Goal: Information Seeking & Learning: Learn about a topic

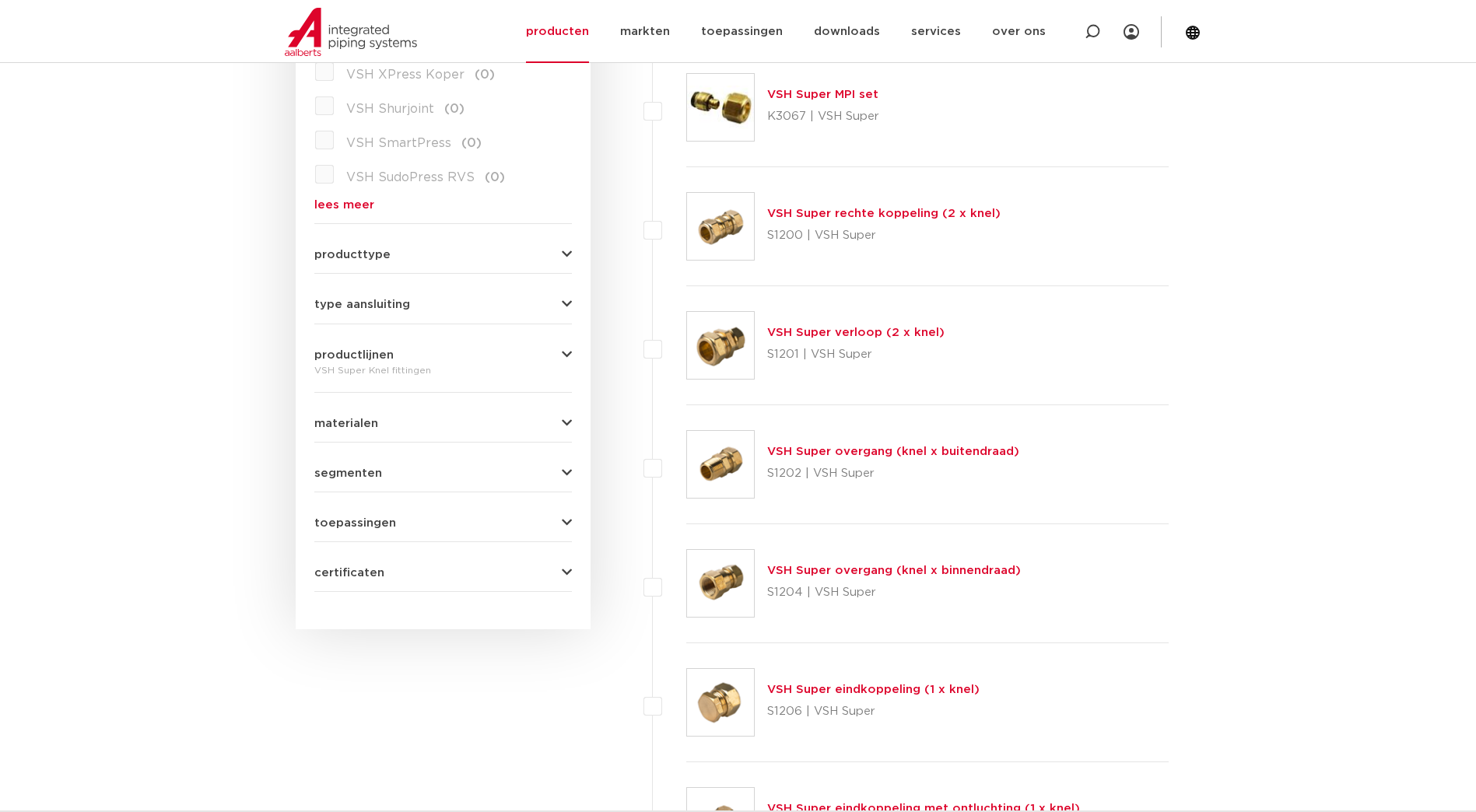
scroll to position [544, 0]
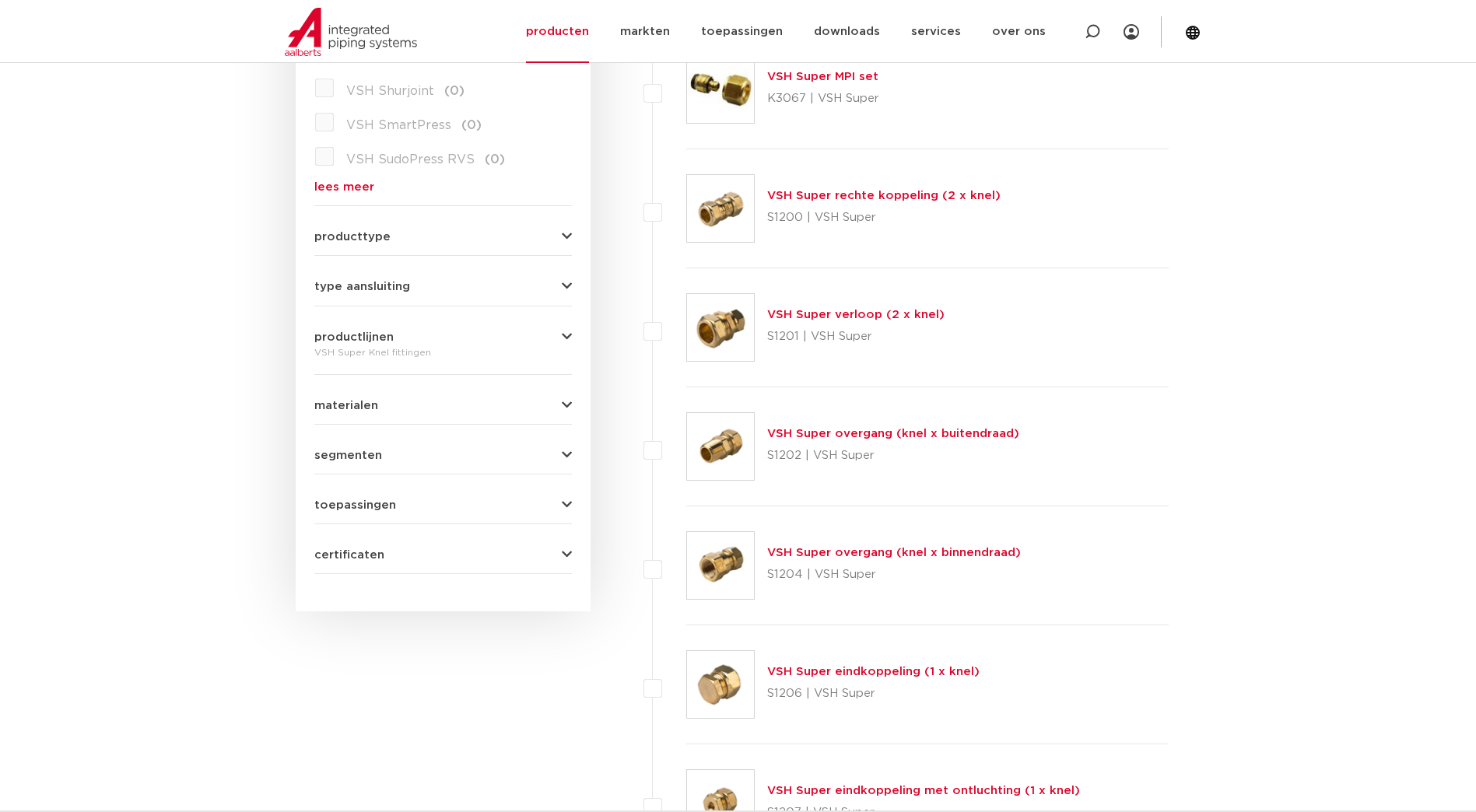
click at [821, 429] on link "VSH Super overgang (knel x buitendraad)" at bounding box center [893, 434] width 252 height 12
click at [838, 434] on link "VSH Super overgang (knel x buitendraad)" at bounding box center [893, 434] width 252 height 12
click at [920, 433] on link "VSH Super overgang (knel x buitendraad)" at bounding box center [893, 434] width 252 height 12
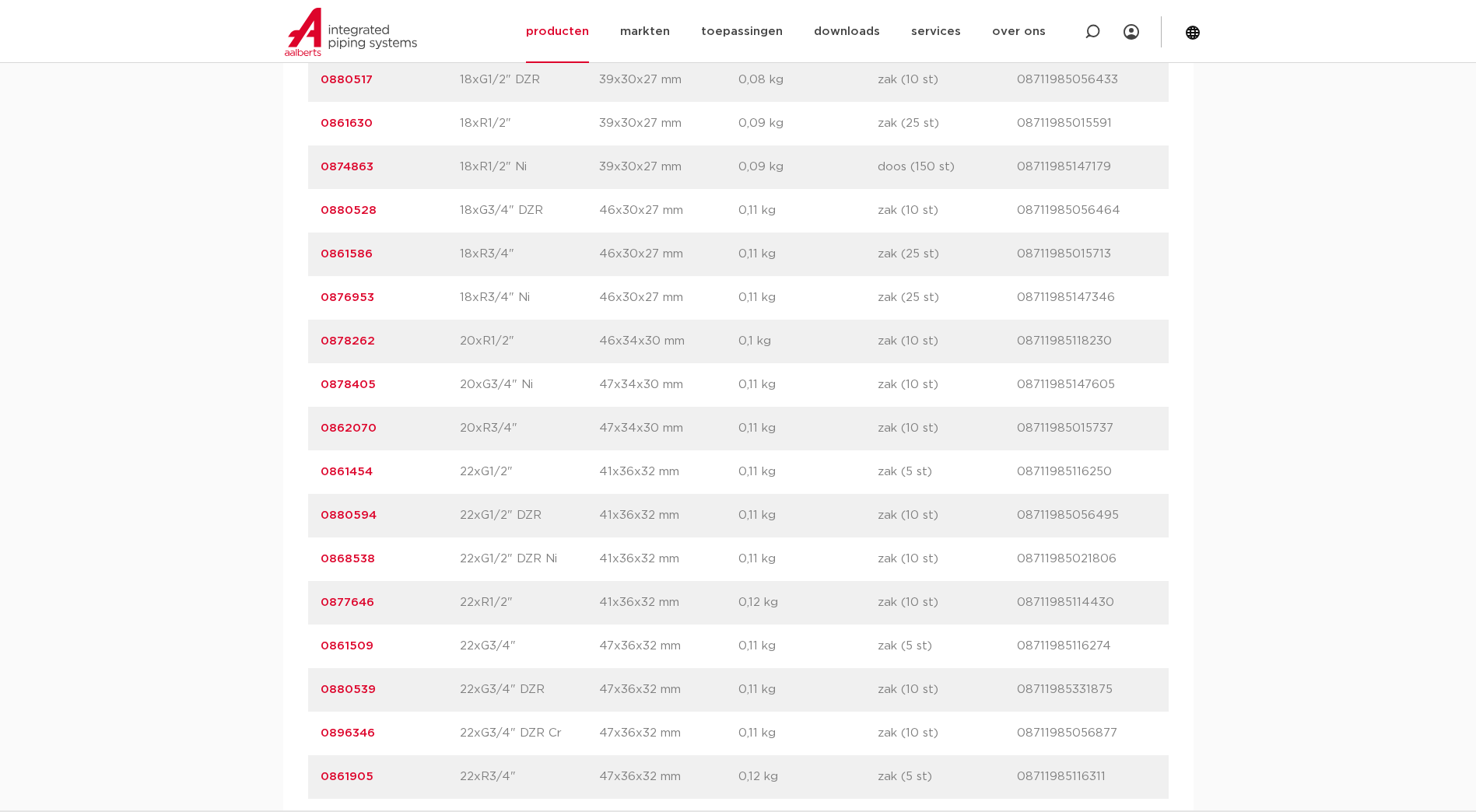
scroll to position [2801, 0]
drag, startPoint x: 509, startPoint y: 602, endPoint x: 454, endPoint y: 590, distance: 56.3
click at [454, 590] on div "artikelnummer 0877646 afmeting 22xR1/2" afmetingen 41x36x32 mm gewicht 0,12 kg …" at bounding box center [738, 602] width 861 height 44
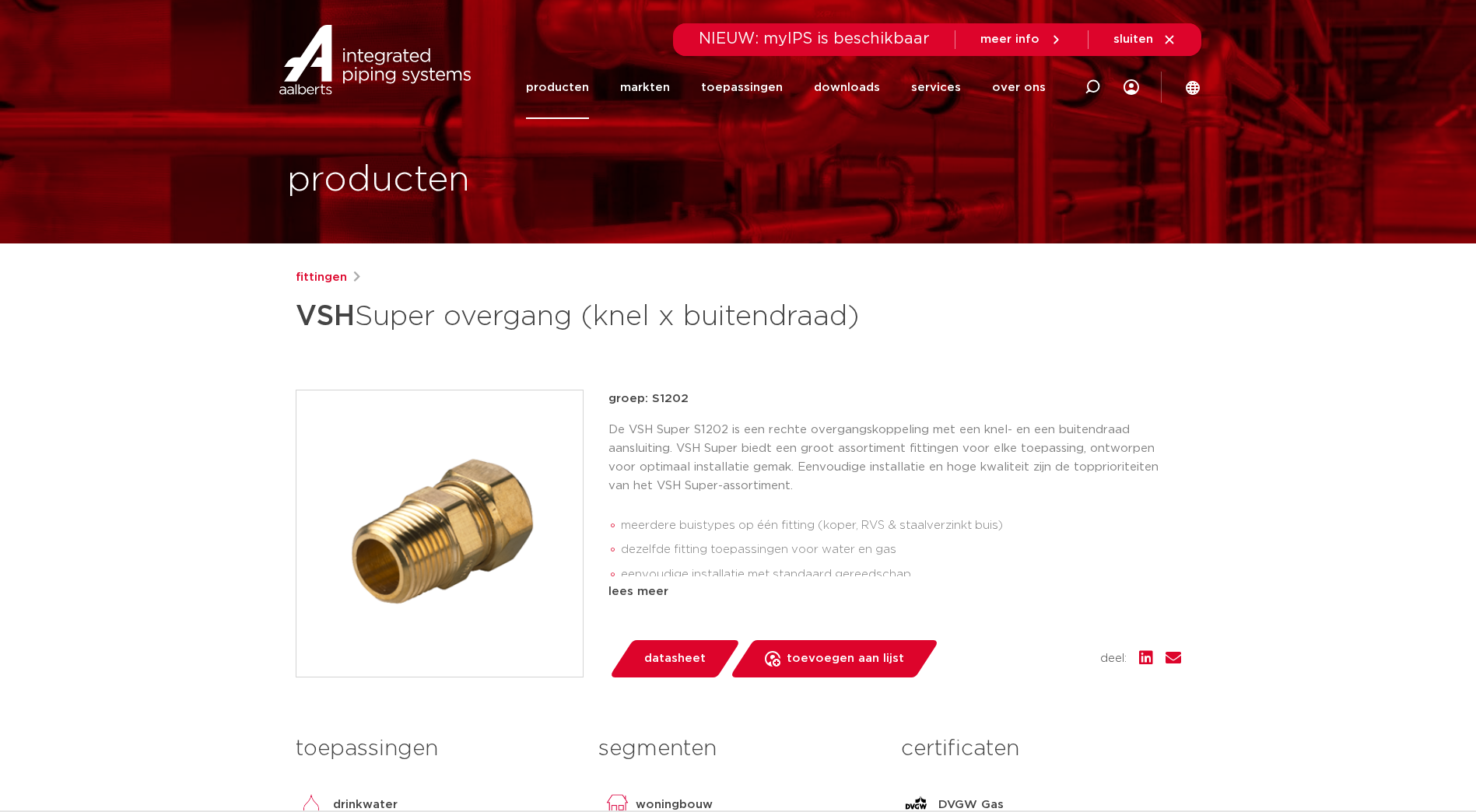
scroll to position [0, 0]
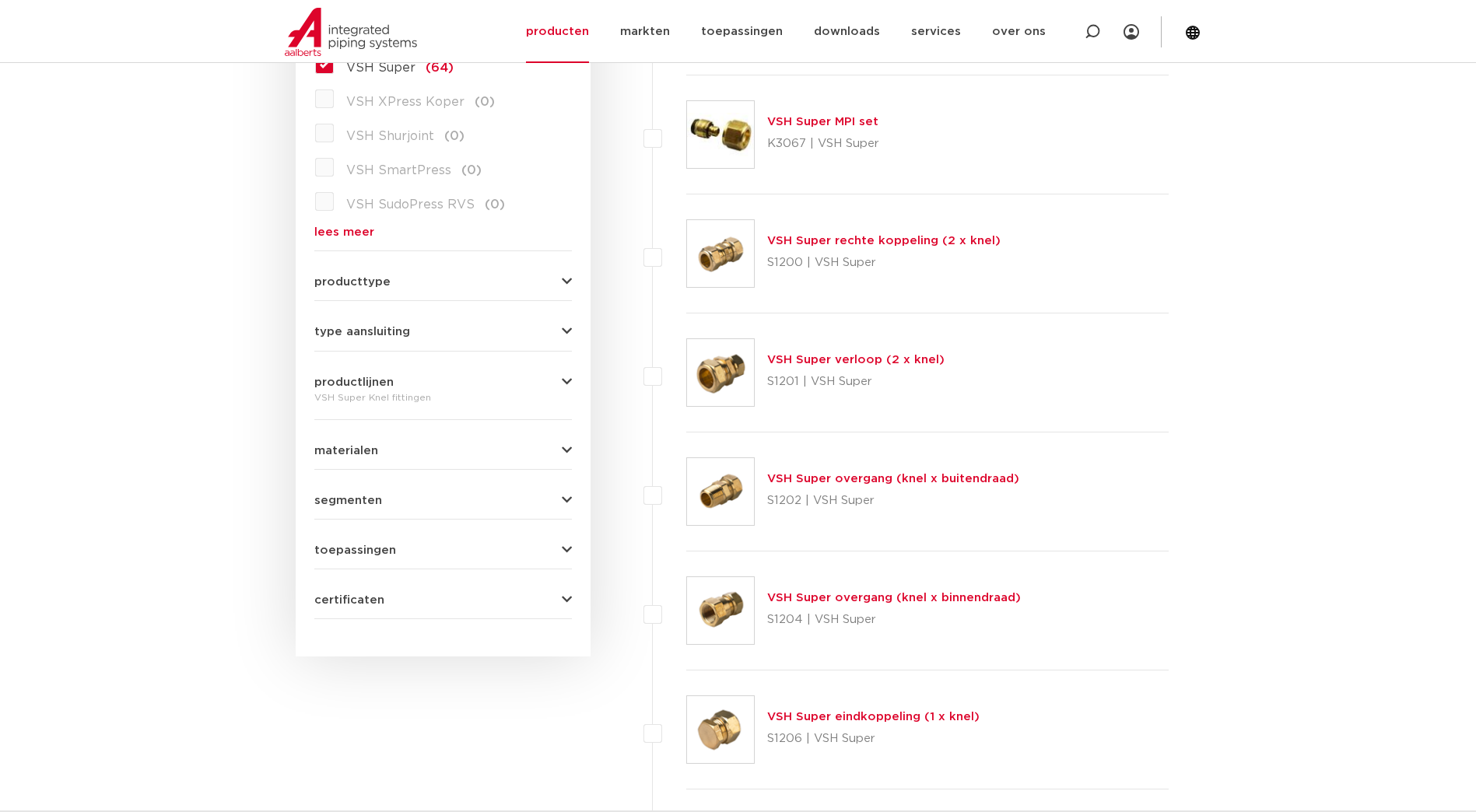
scroll to position [476, 0]
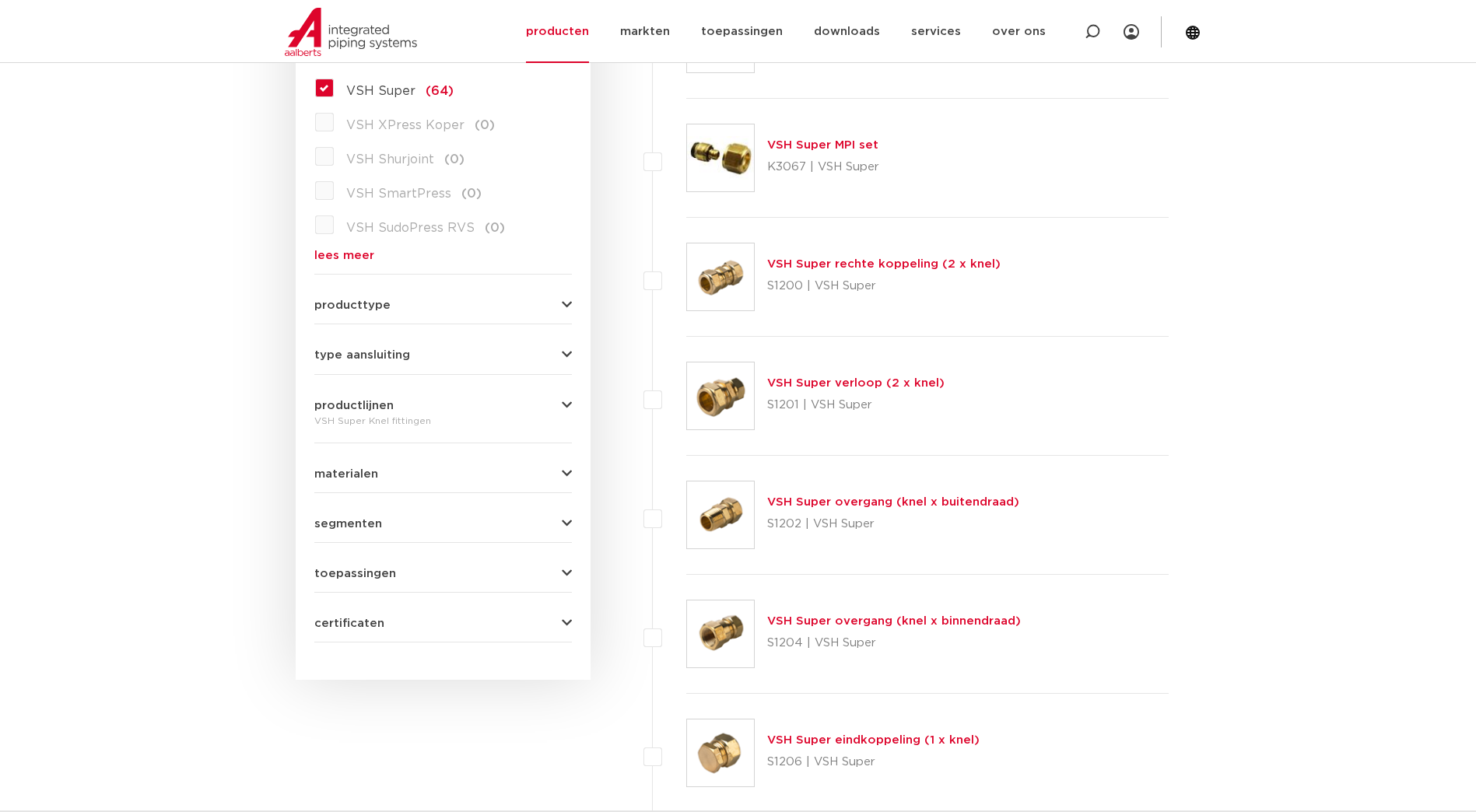
click at [563, 358] on icon "button" at bounding box center [567, 355] width 10 height 12
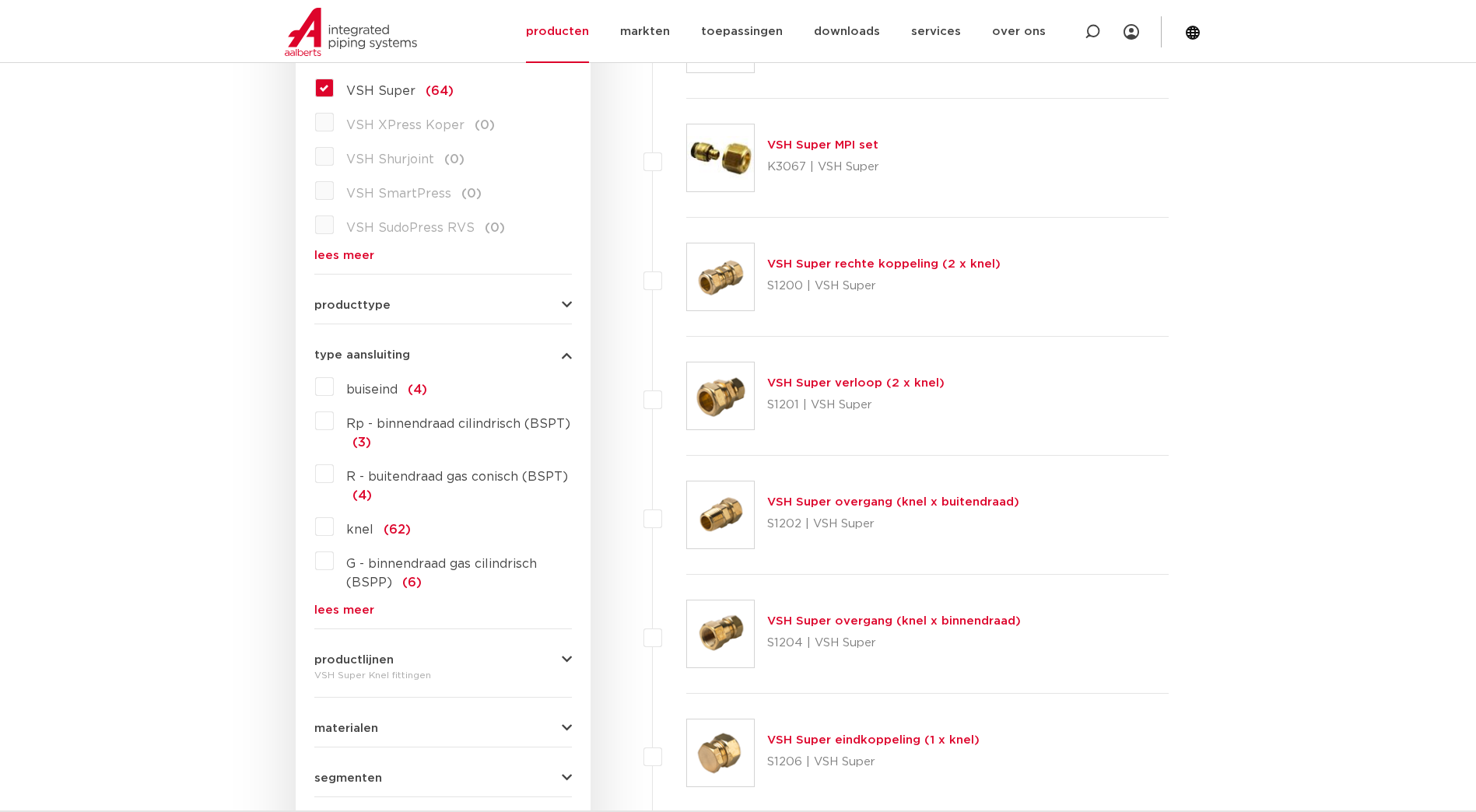
click at [334, 479] on label "R - buitendraad gas conisch (BSPT) (4)" at bounding box center [452, 483] width 238 height 44
click at [0, 0] on input "R - buitendraad gas conisch (BSPT) (4)" at bounding box center [0, 0] width 0 height 0
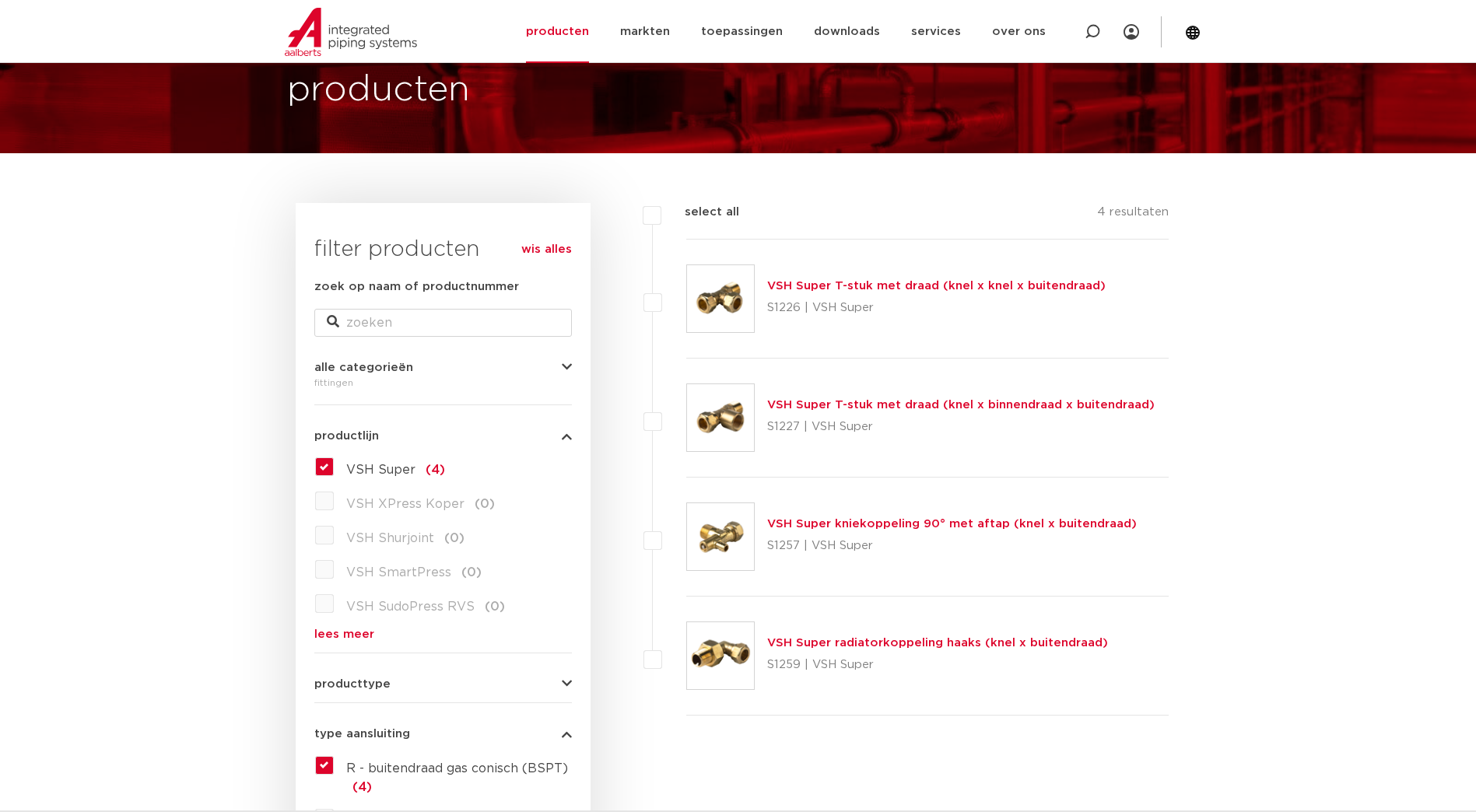
scroll to position [87, 0]
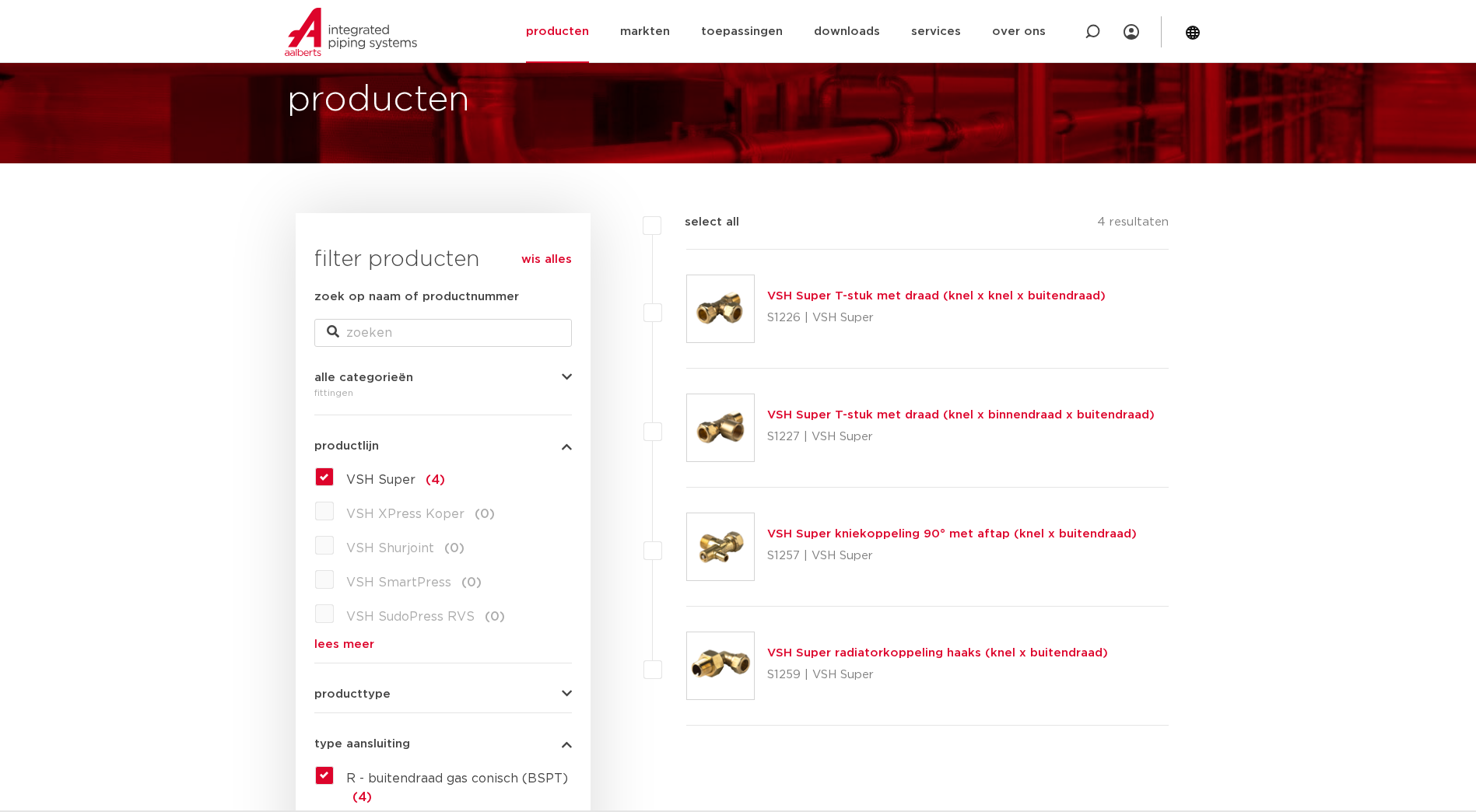
click at [334, 477] on label "VSH Super (4)" at bounding box center [389, 476] width 111 height 25
click at [0, 0] on input "VSH Super (4)" at bounding box center [0, 0] width 0 height 0
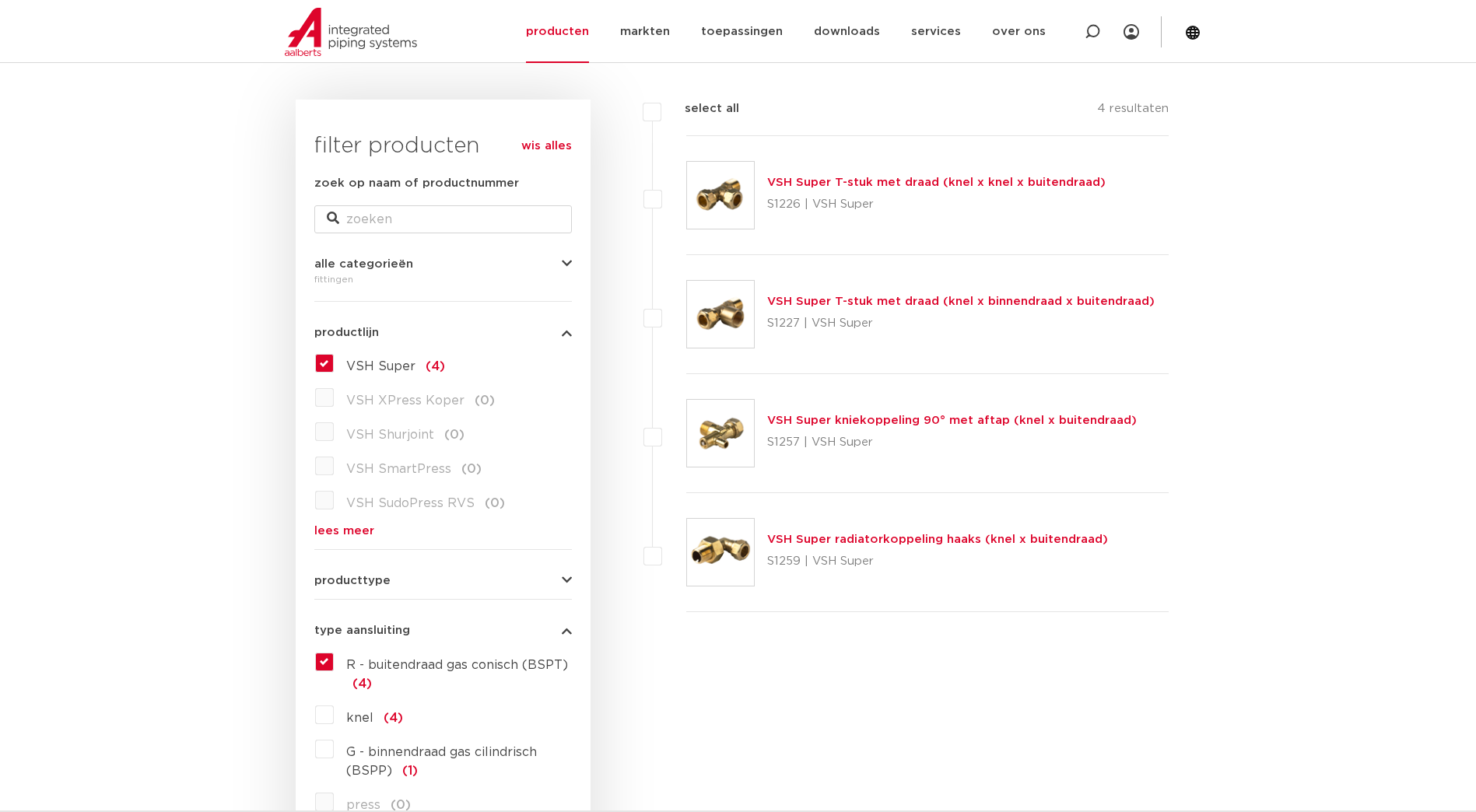
scroll to position [321, 0]
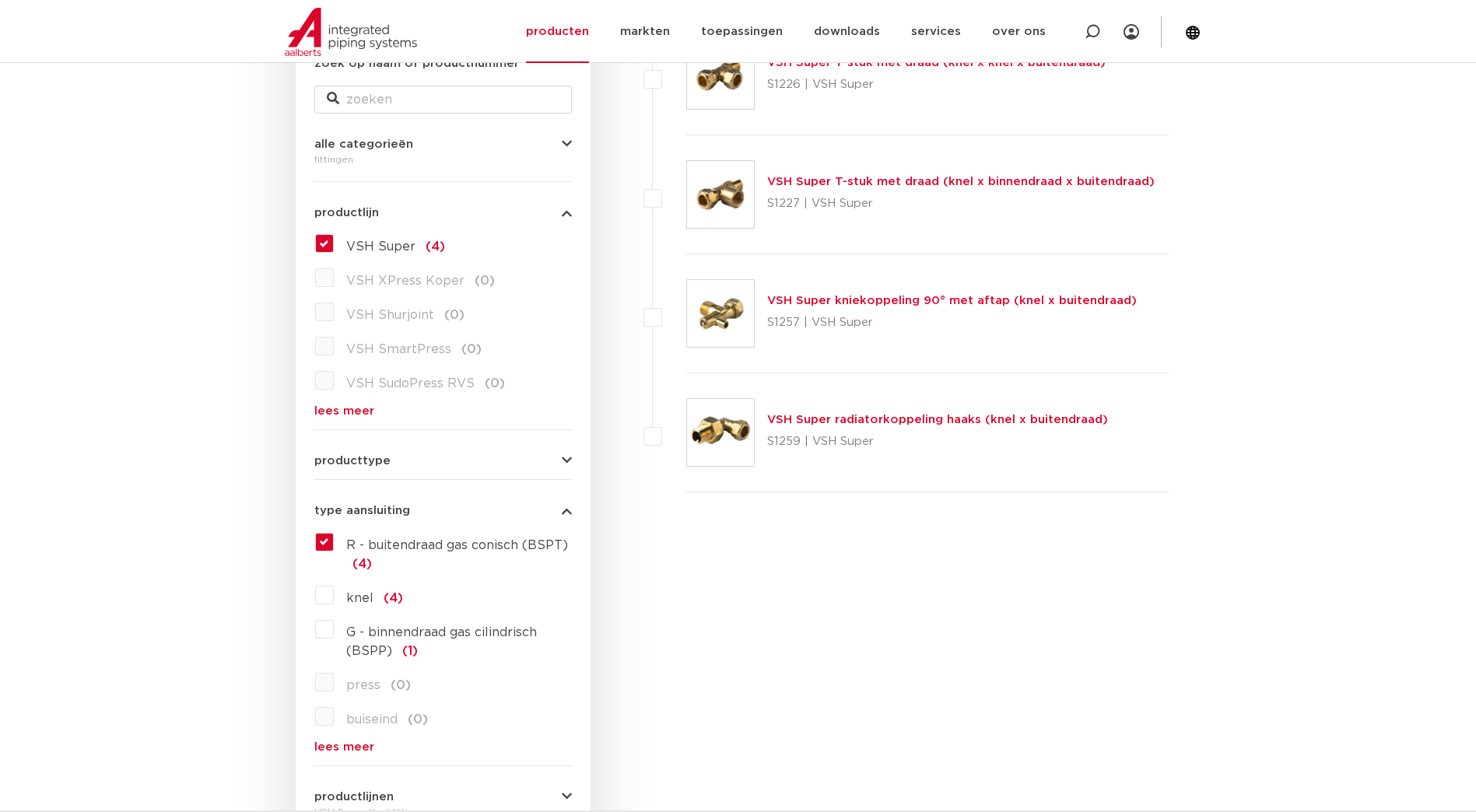
click at [334, 540] on label "R - buitendraad gas conisch (BSPT) (4)" at bounding box center [452, 551] width 238 height 44
click at [0, 0] on input "R - buitendraad gas conisch (BSPT) (4)" at bounding box center [0, 0] width 0 height 0
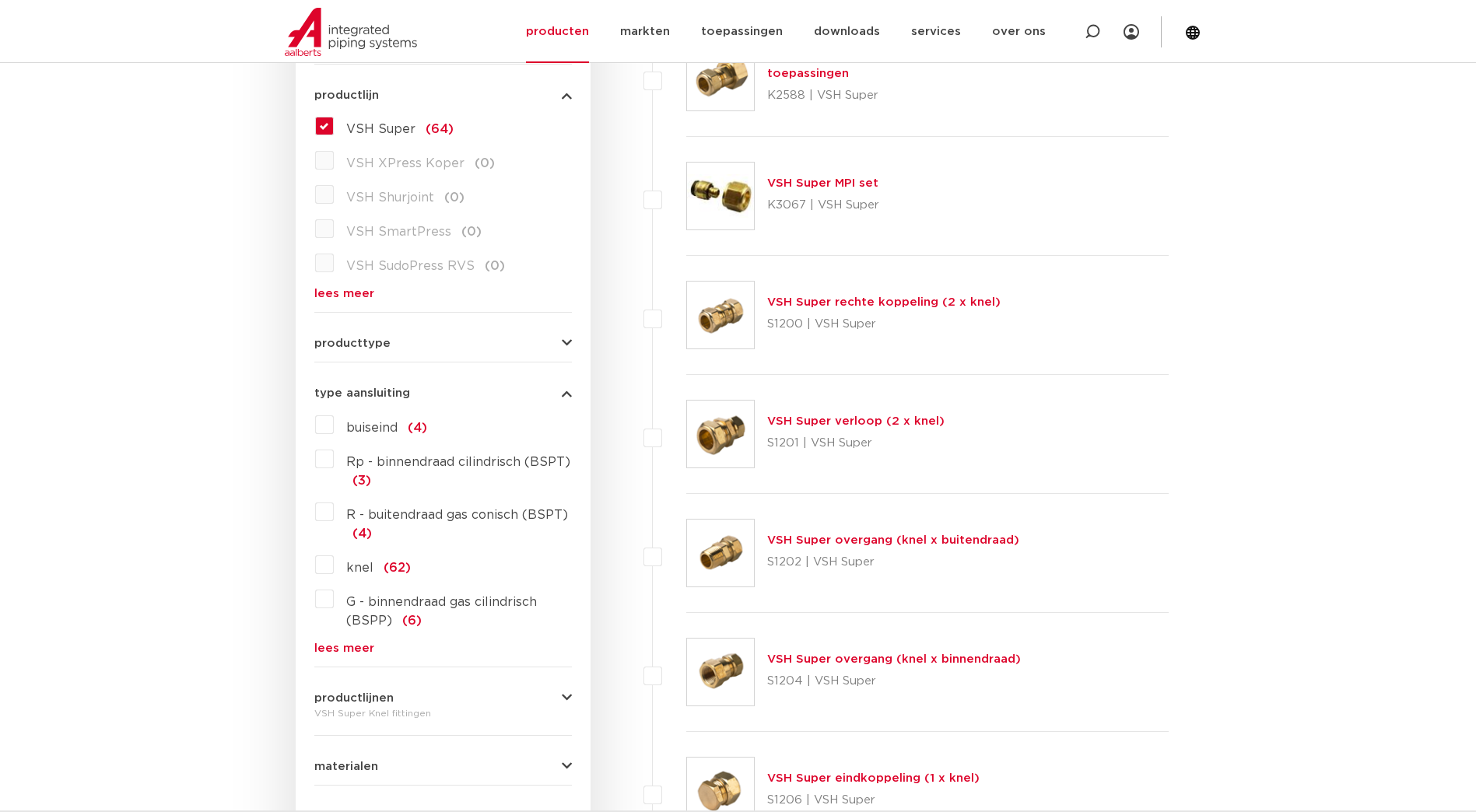
scroll to position [476, 0]
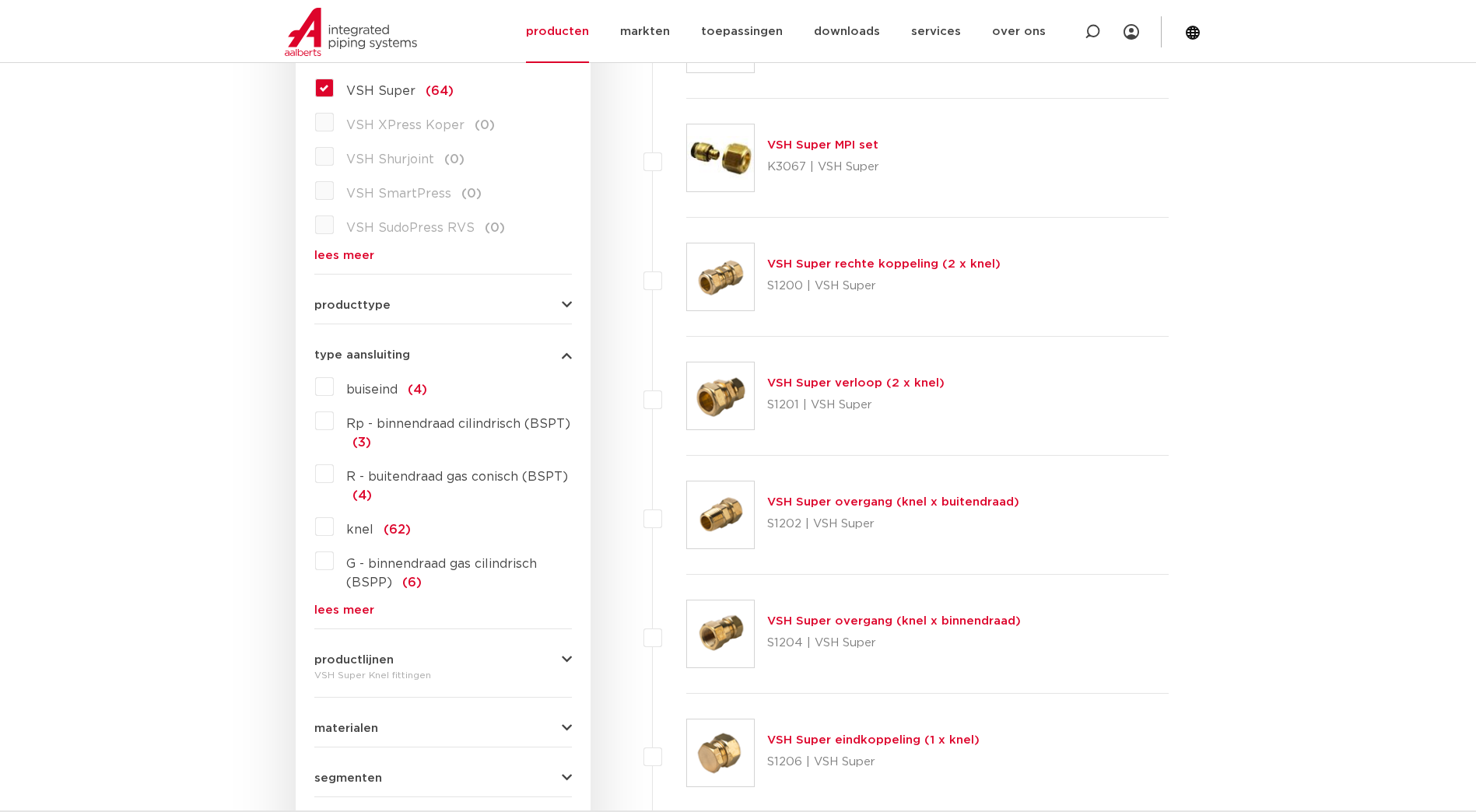
click at [338, 605] on link "lees meer" at bounding box center [443, 611] width 257 height 12
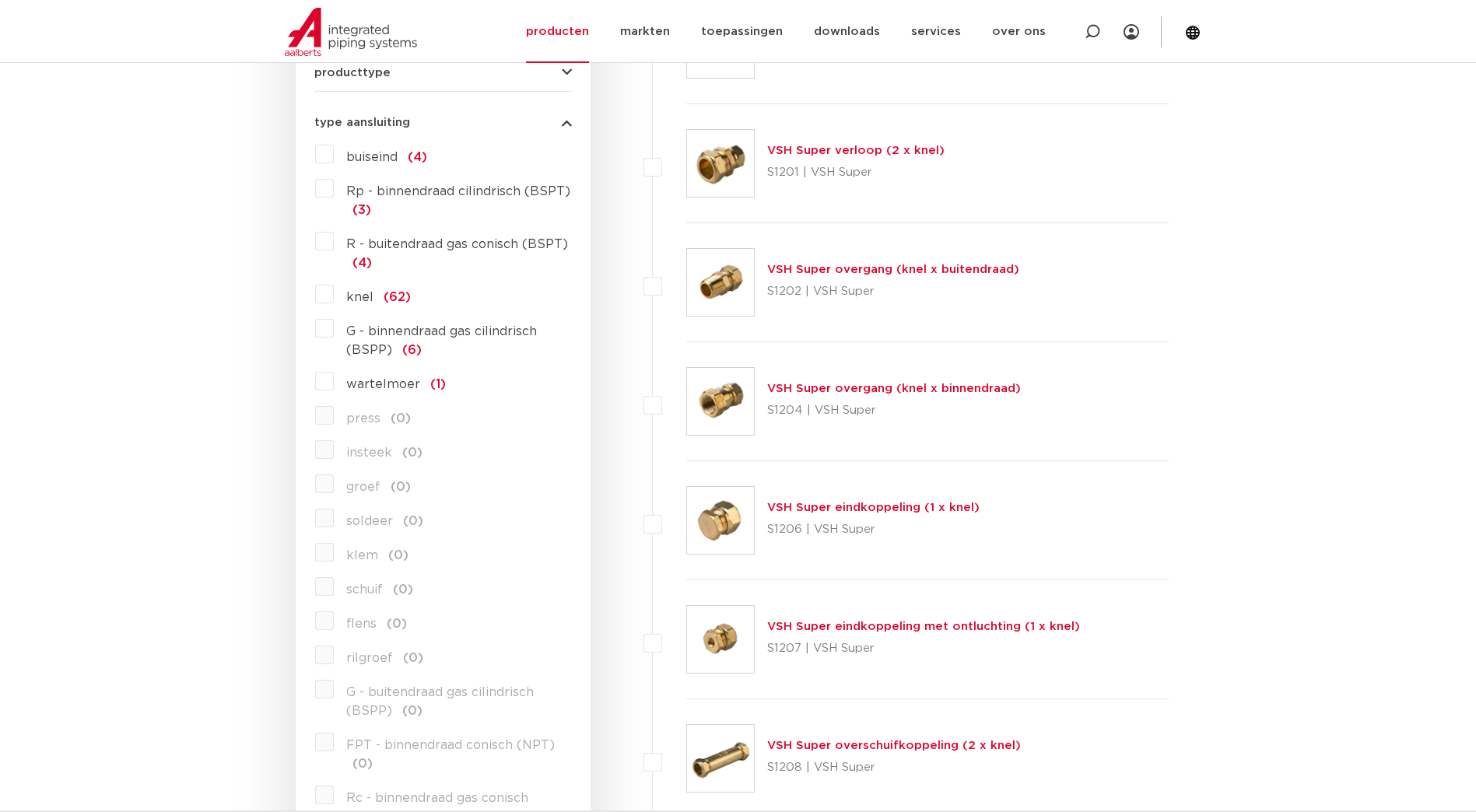
scroll to position [709, 0]
click at [334, 377] on label "wartelmoer (1)" at bounding box center [390, 380] width 112 height 25
click at [0, 0] on input "wartelmoer (1)" at bounding box center [0, 0] width 0 height 0
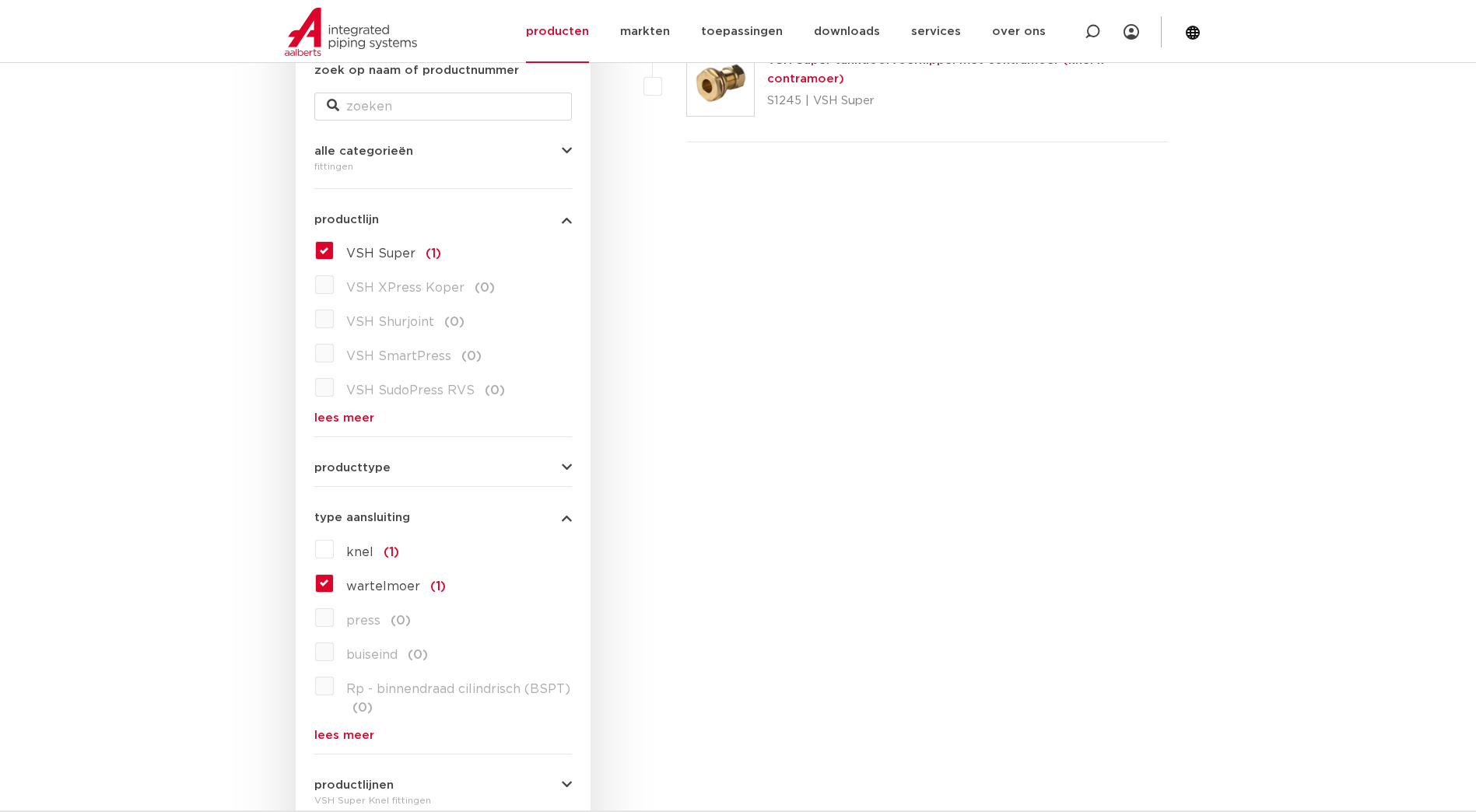
scroll to position [321, 0]
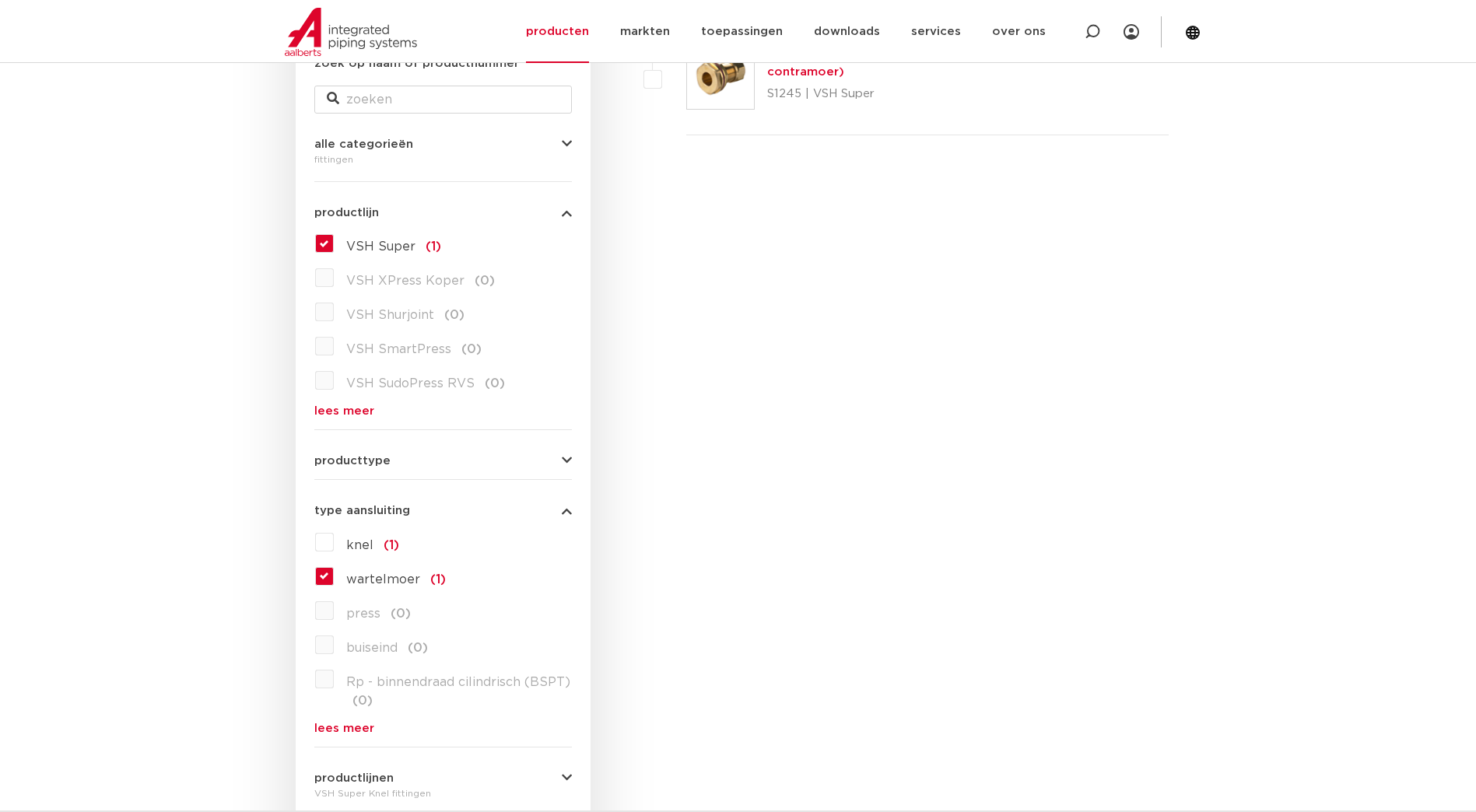
click at [334, 575] on label "wartelmoer (1)" at bounding box center [390, 576] width 112 height 25
click at [0, 0] on input "wartelmoer (1)" at bounding box center [0, 0] width 0 height 0
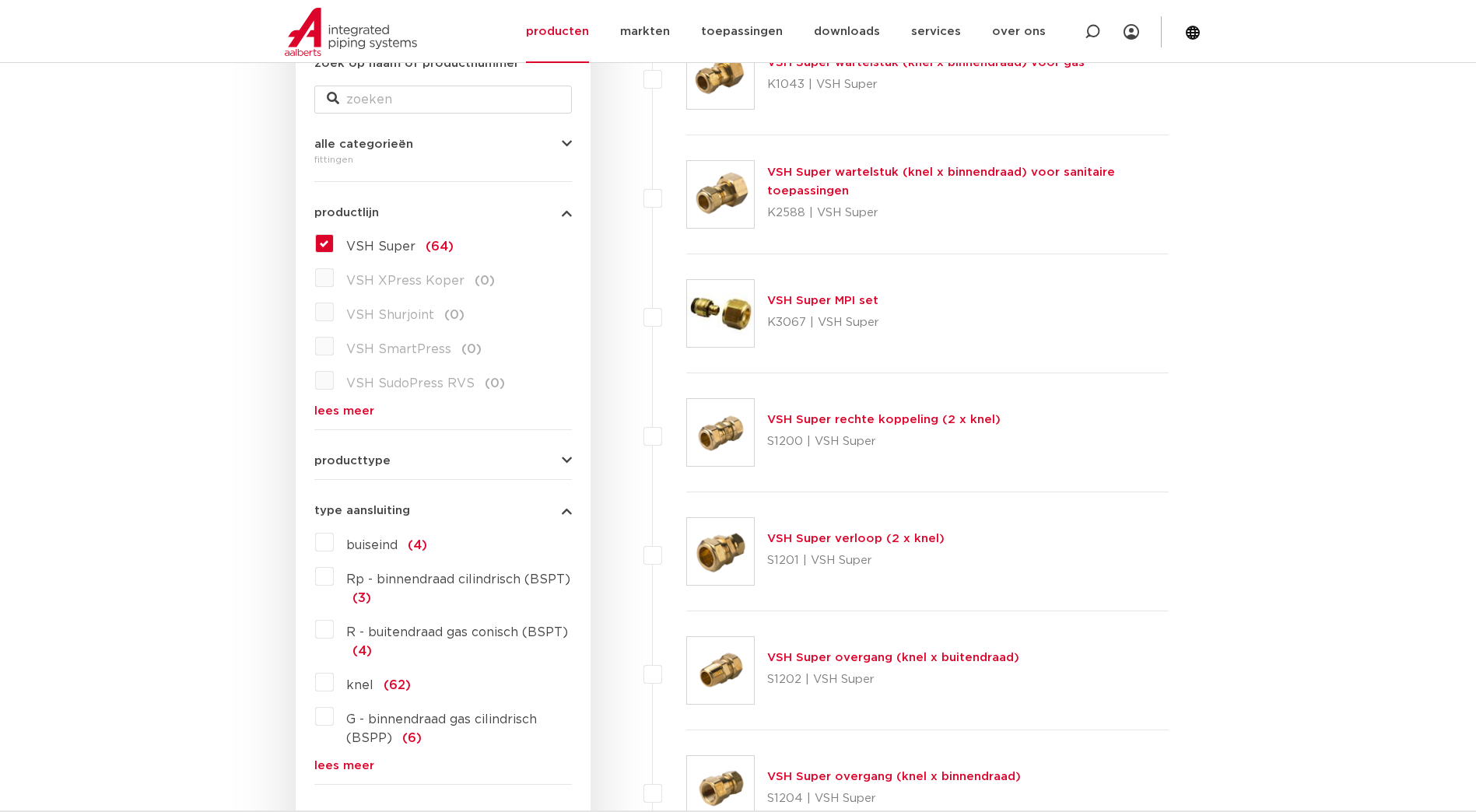
click at [334, 581] on label "Rp - binnendraad cilindrisch (BSPT) (3)" at bounding box center [452, 585] width 238 height 44
click at [0, 0] on input "Rp - binnendraad cilindrisch (BSPT) (3)" at bounding box center [0, 0] width 0 height 0
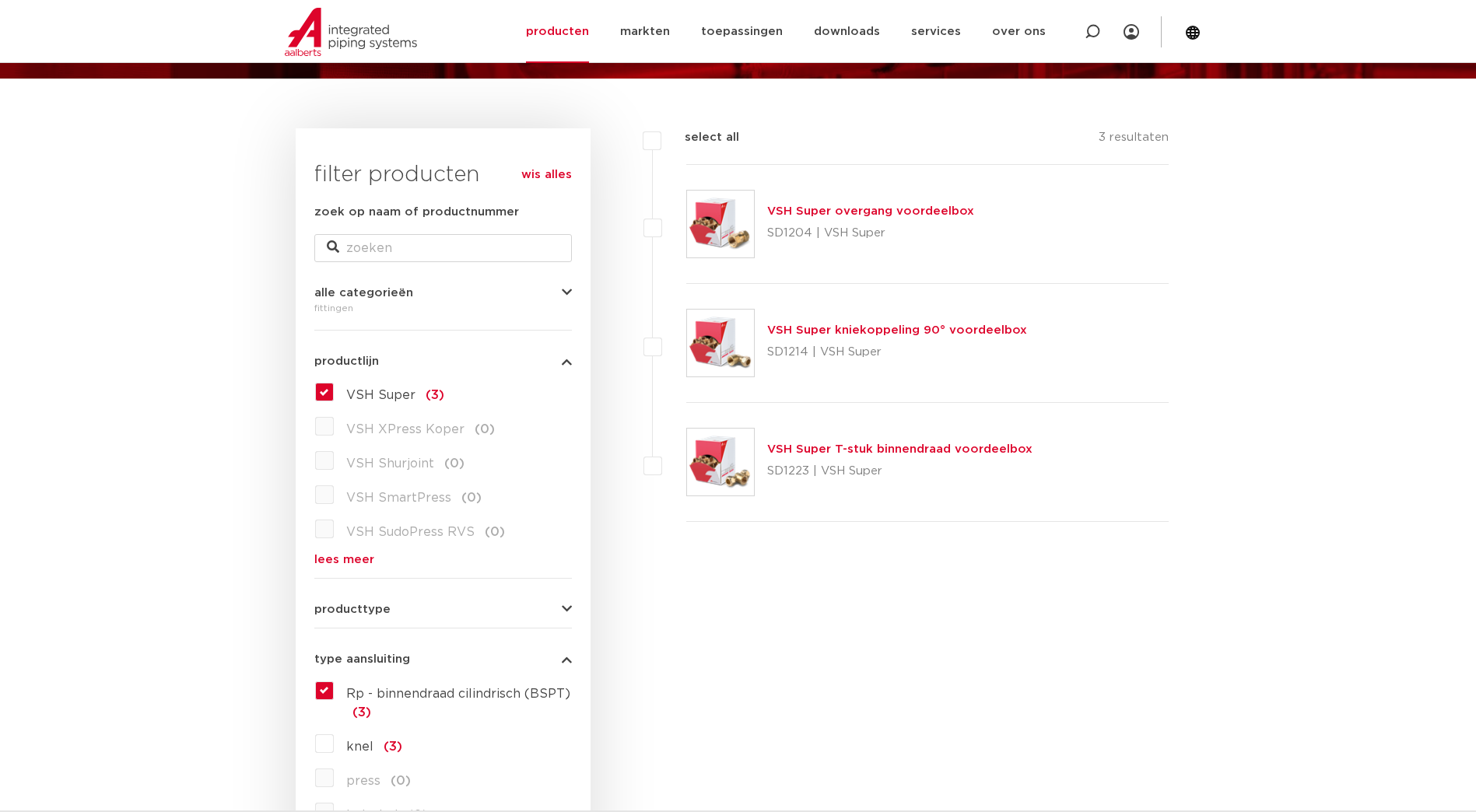
scroll to position [165, 0]
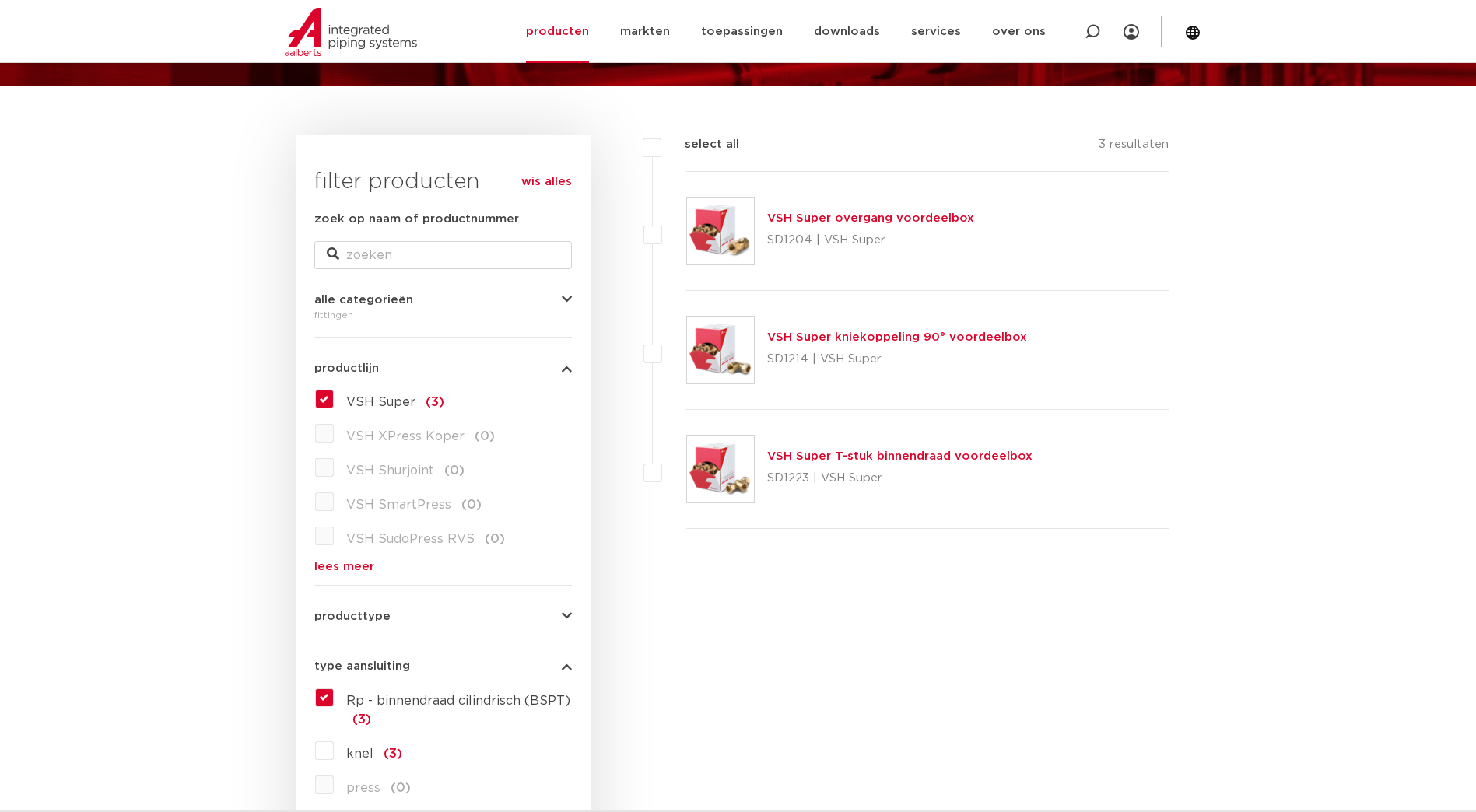
click at [856, 218] on link "VSH Super overgang voordeelbox" at bounding box center [871, 218] width 207 height 12
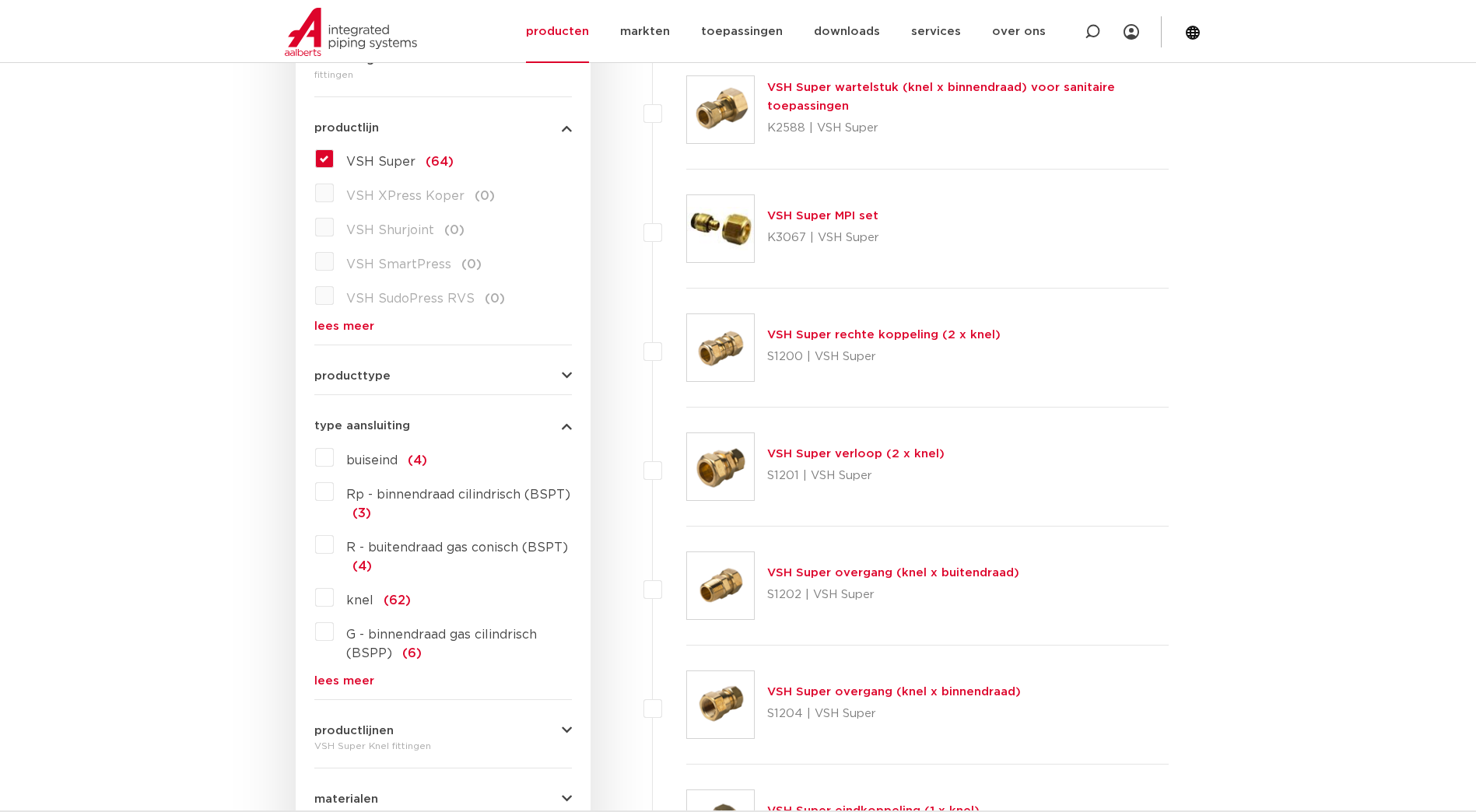
scroll to position [554, 0]
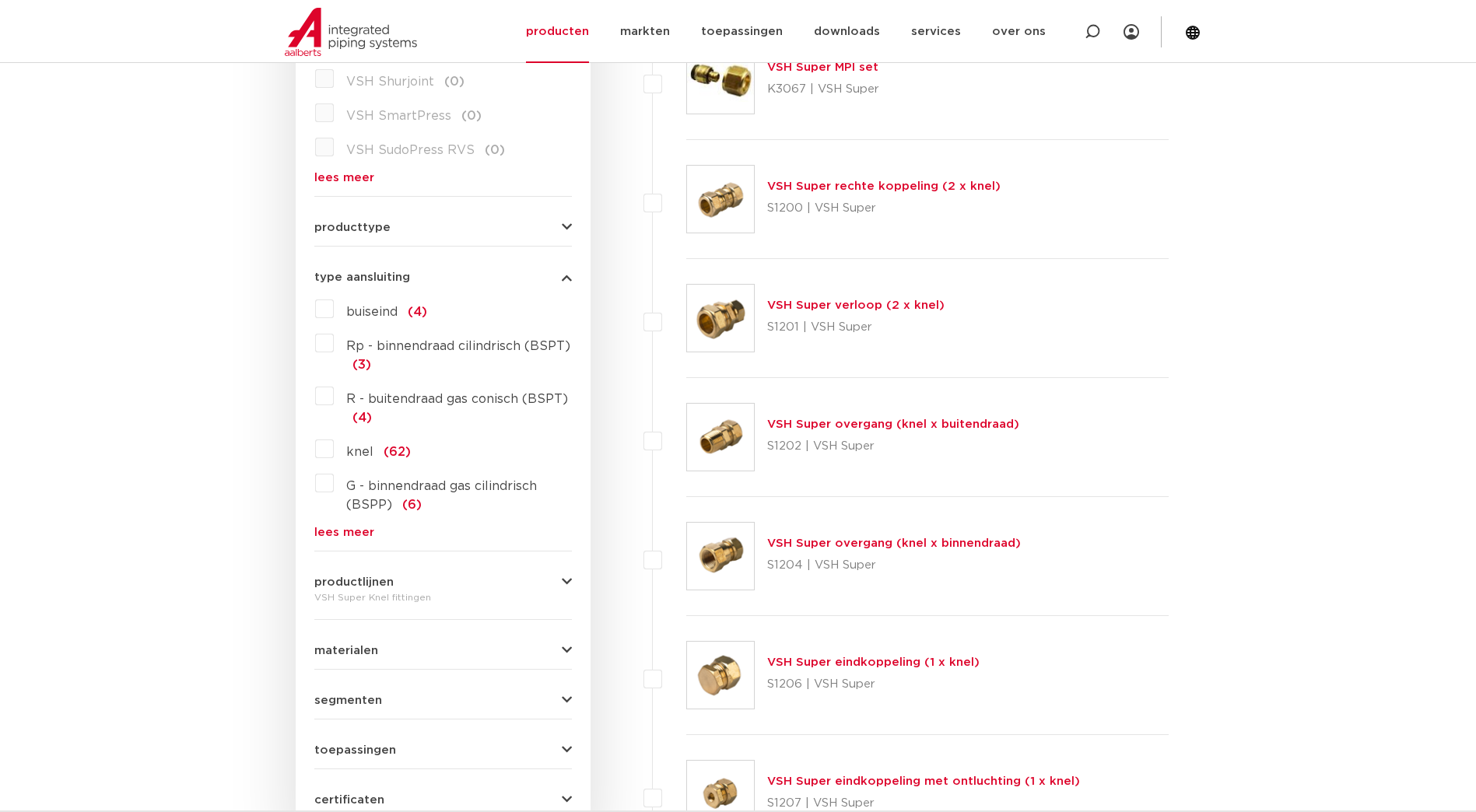
click at [334, 346] on label "Rp - binnendraad cilindrisch (BSPT) (3)" at bounding box center [452, 352] width 238 height 44
click at [0, 0] on input "Rp - binnendraad cilindrisch (BSPT) (3)" at bounding box center [0, 0] width 0 height 0
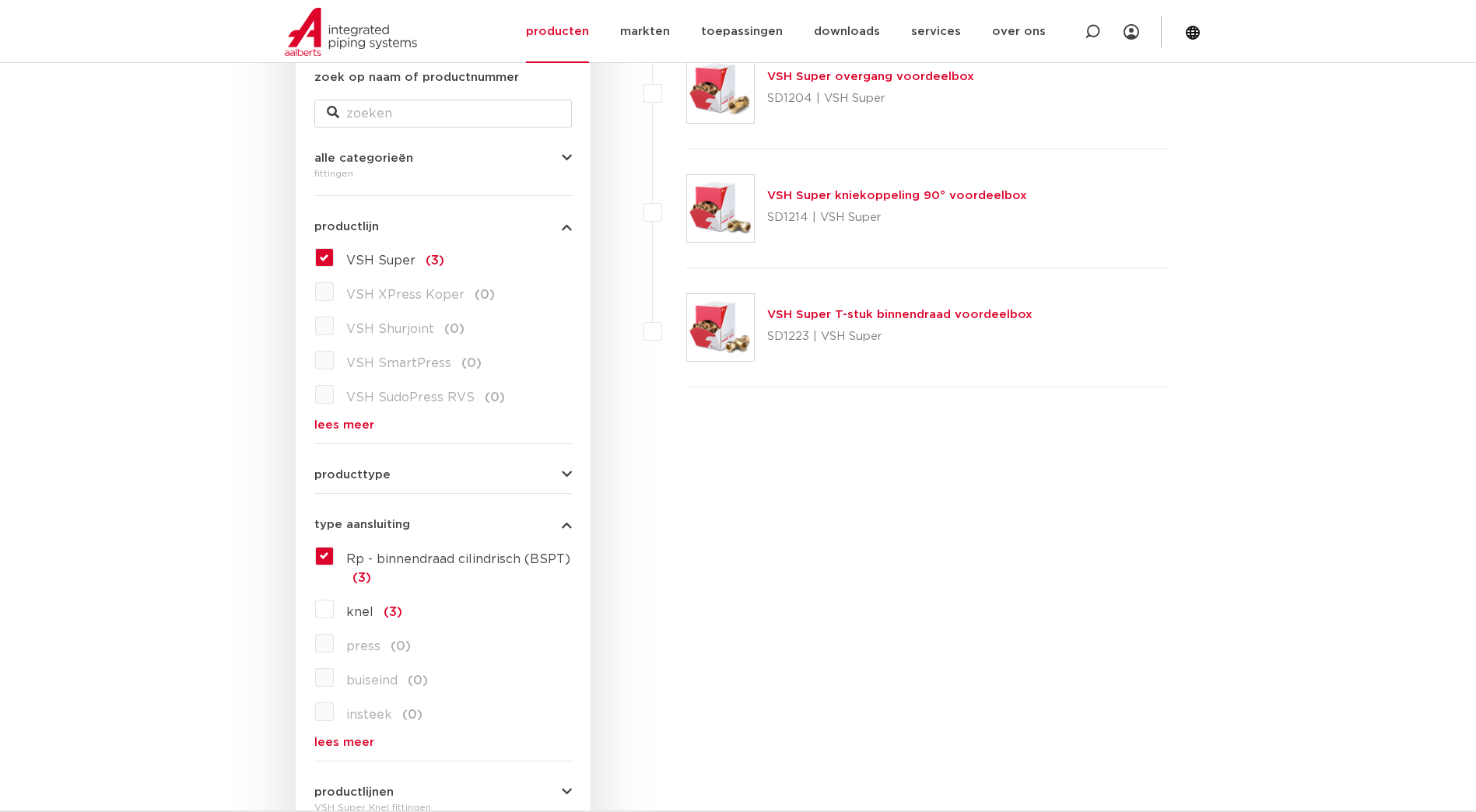
scroll to position [321, 0]
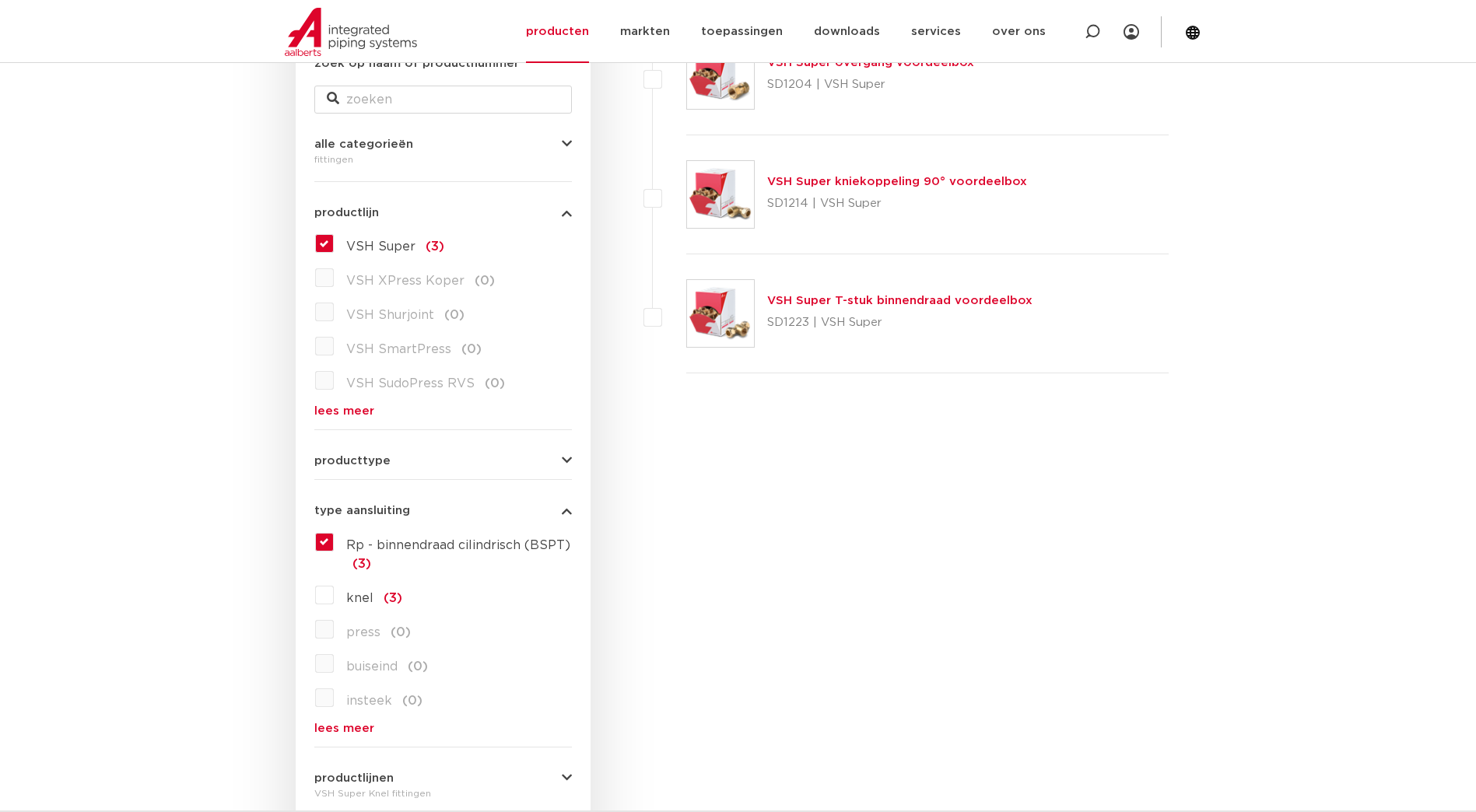
click at [334, 544] on label "Rp - binnendraad cilindrisch (BSPT) (3)" at bounding box center [452, 551] width 238 height 44
click at [0, 0] on input "Rp - binnendraad cilindrisch (BSPT) (3)" at bounding box center [0, 0] width 0 height 0
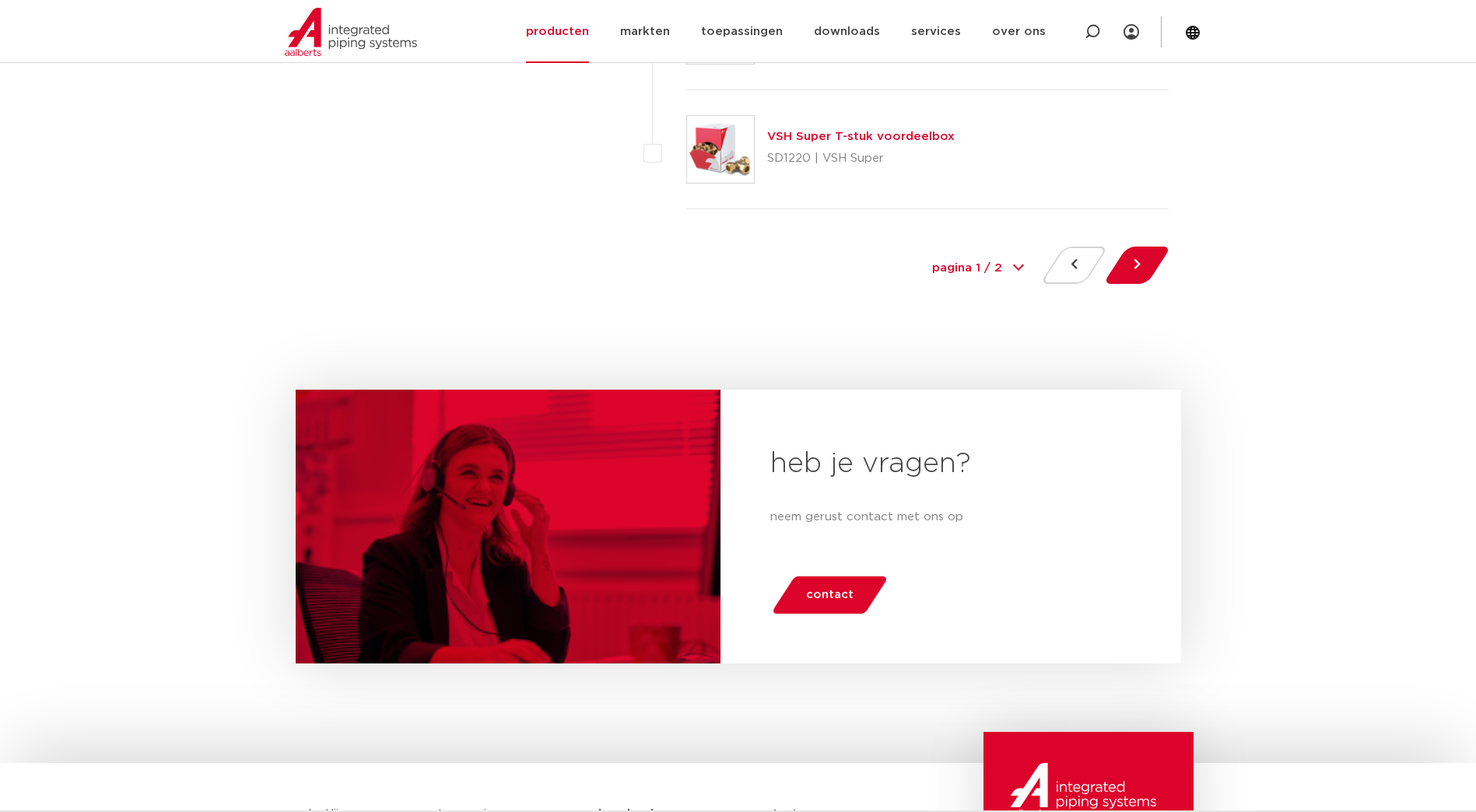
scroll to position [7246, 0]
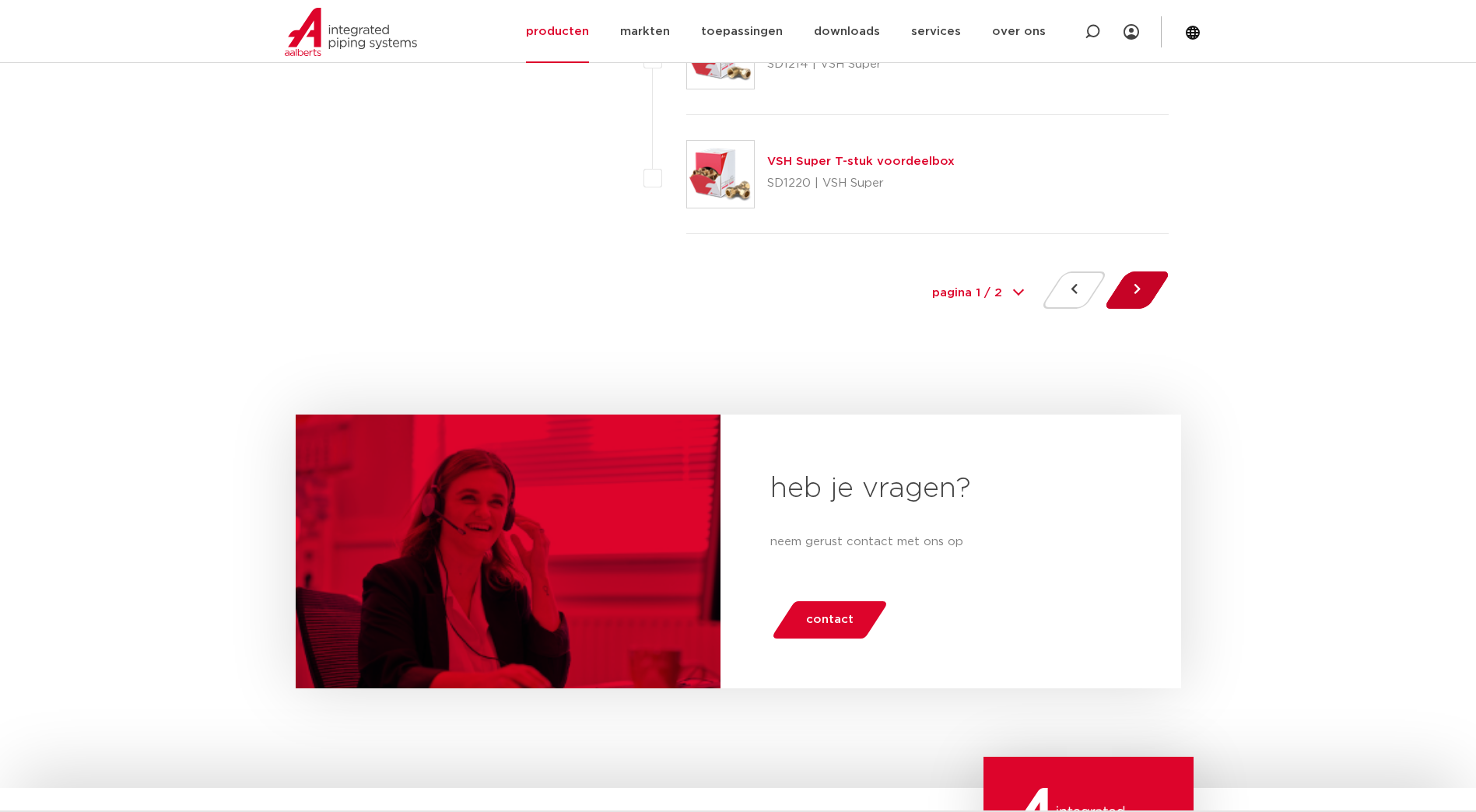
click at [1138, 293] on button at bounding box center [1138, 290] width 45 height 37
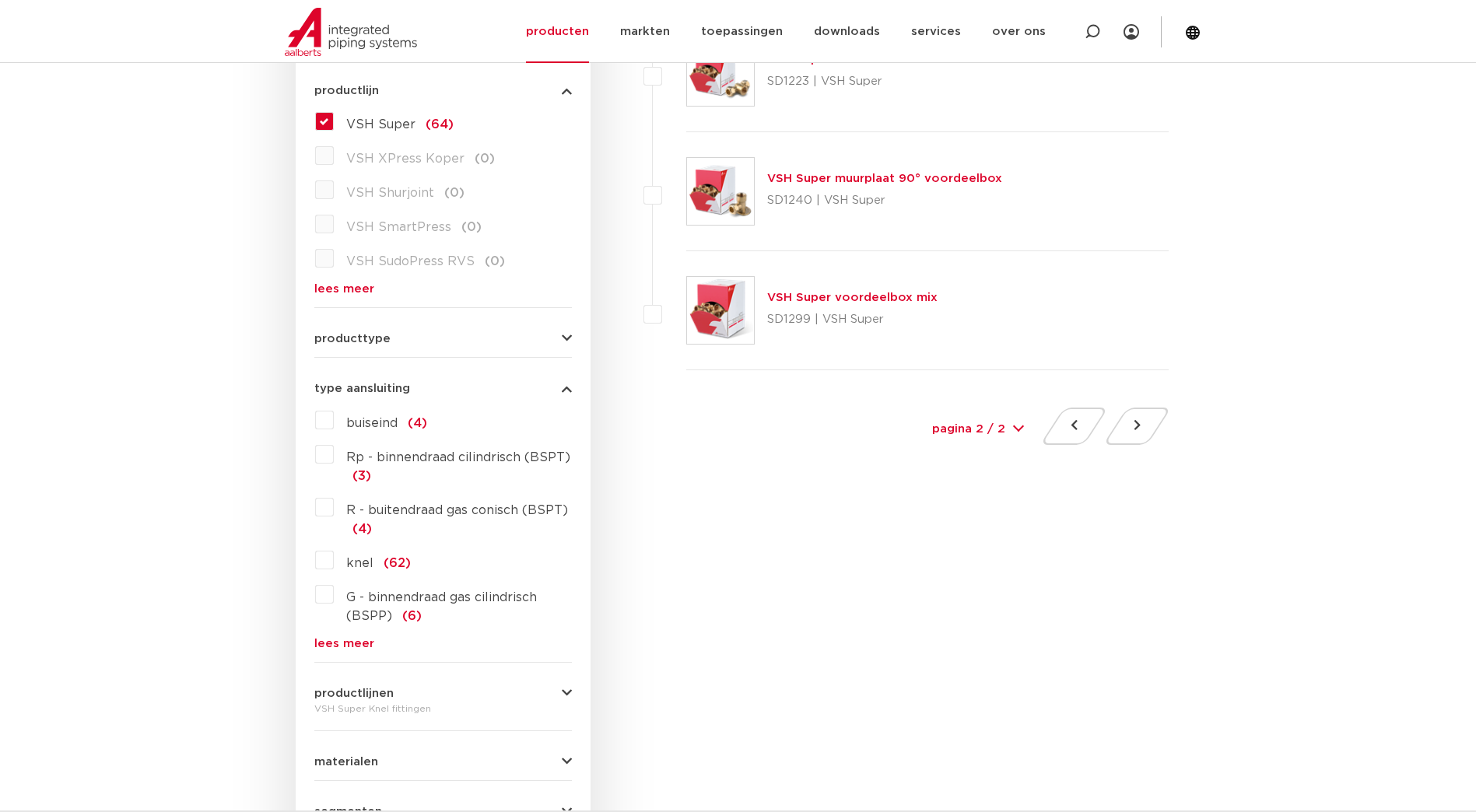
scroll to position [544, 0]
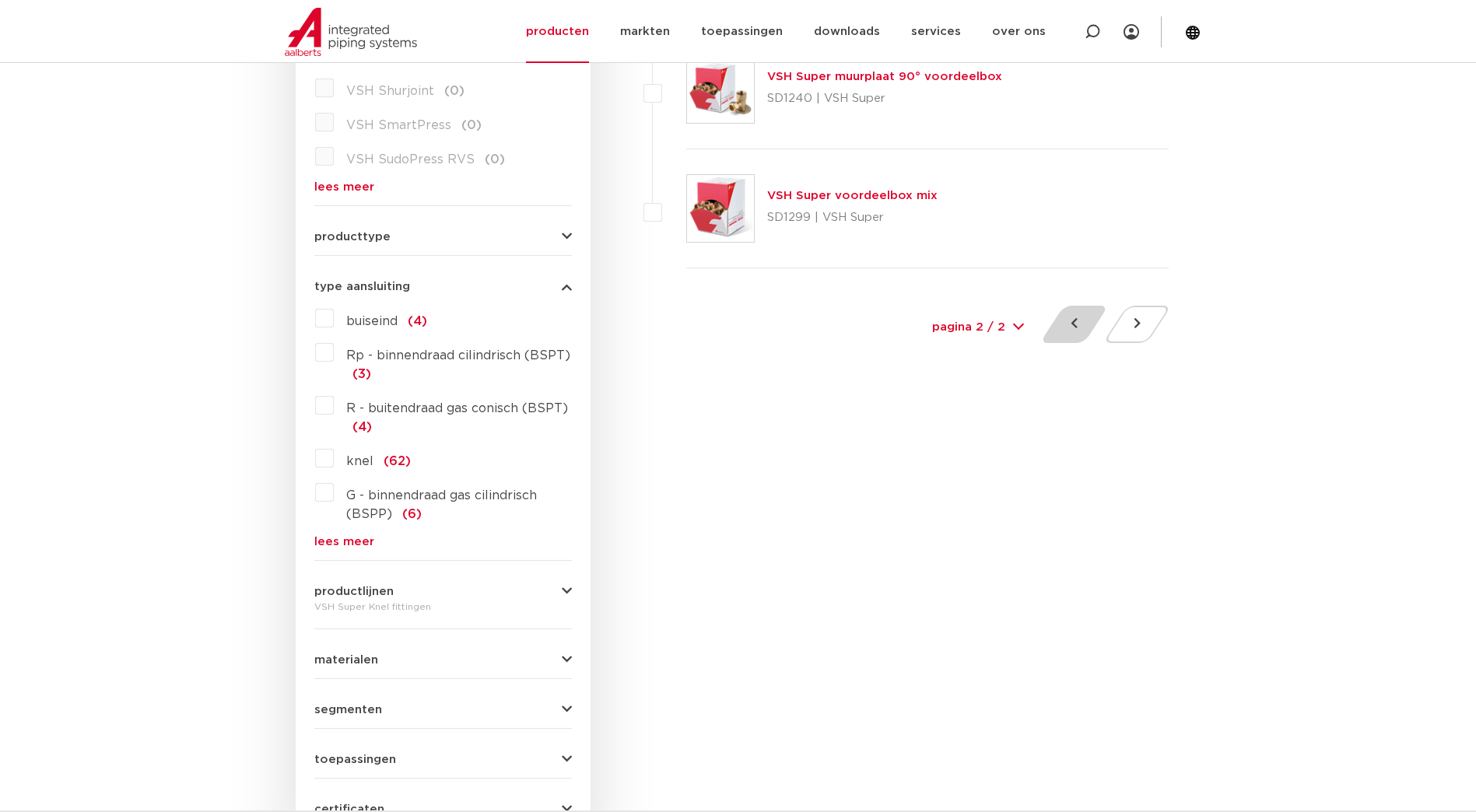
click at [1077, 332] on button at bounding box center [1074, 324] width 45 height 37
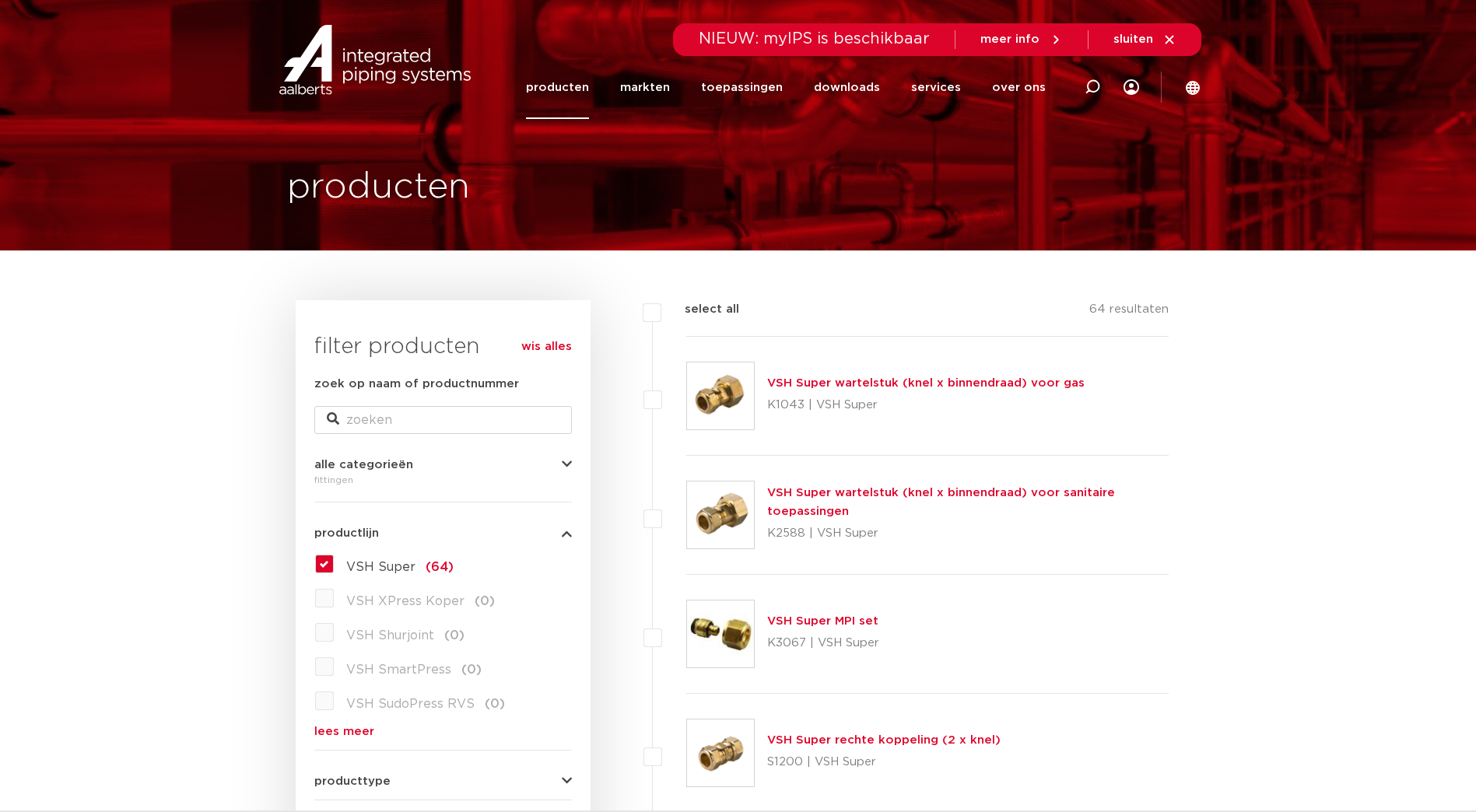
click at [813, 490] on link "VSH Super wartelstuk (knel x binnendraad) voor sanitaire toepassingen" at bounding box center [941, 502] width 348 height 31
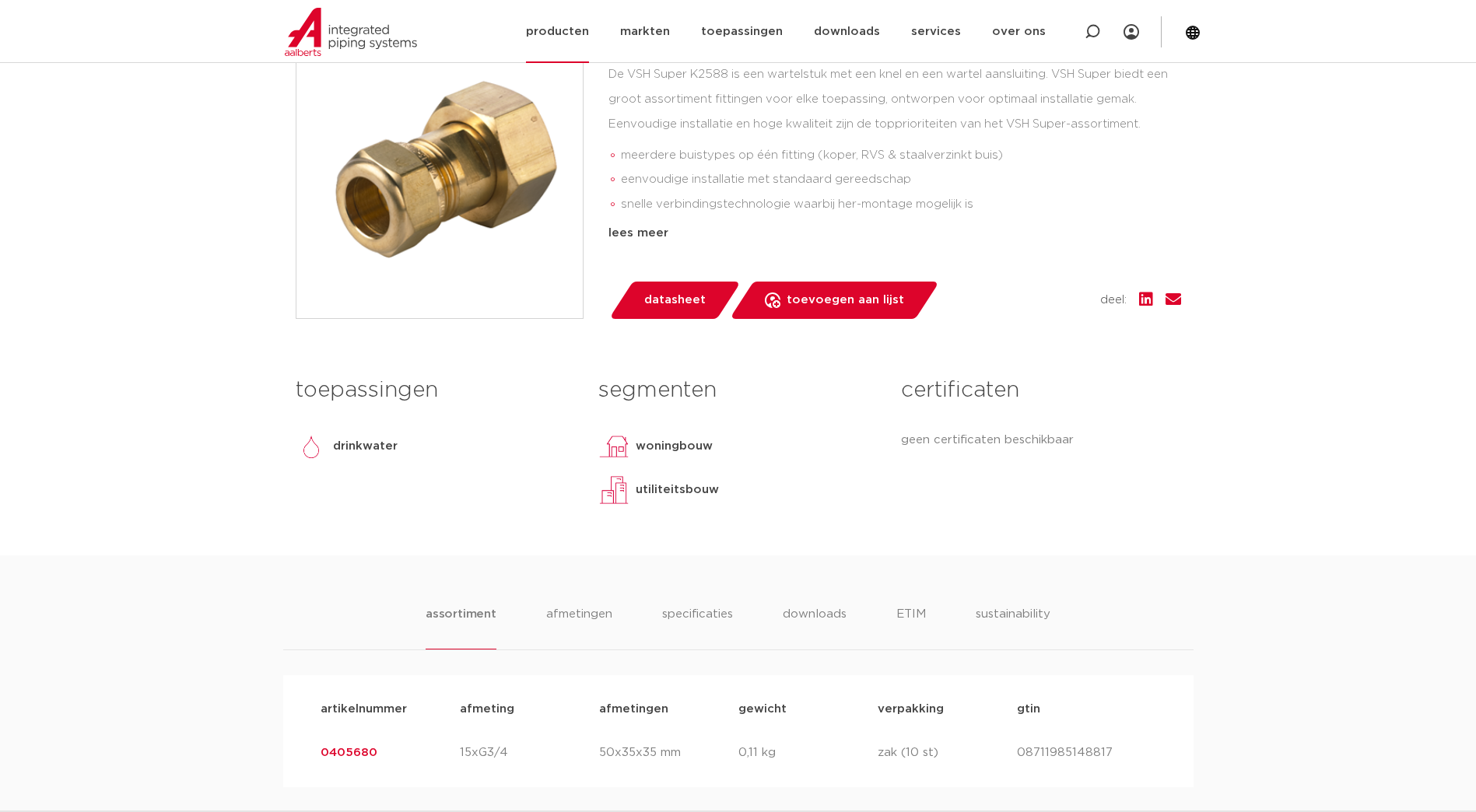
scroll to position [383, 0]
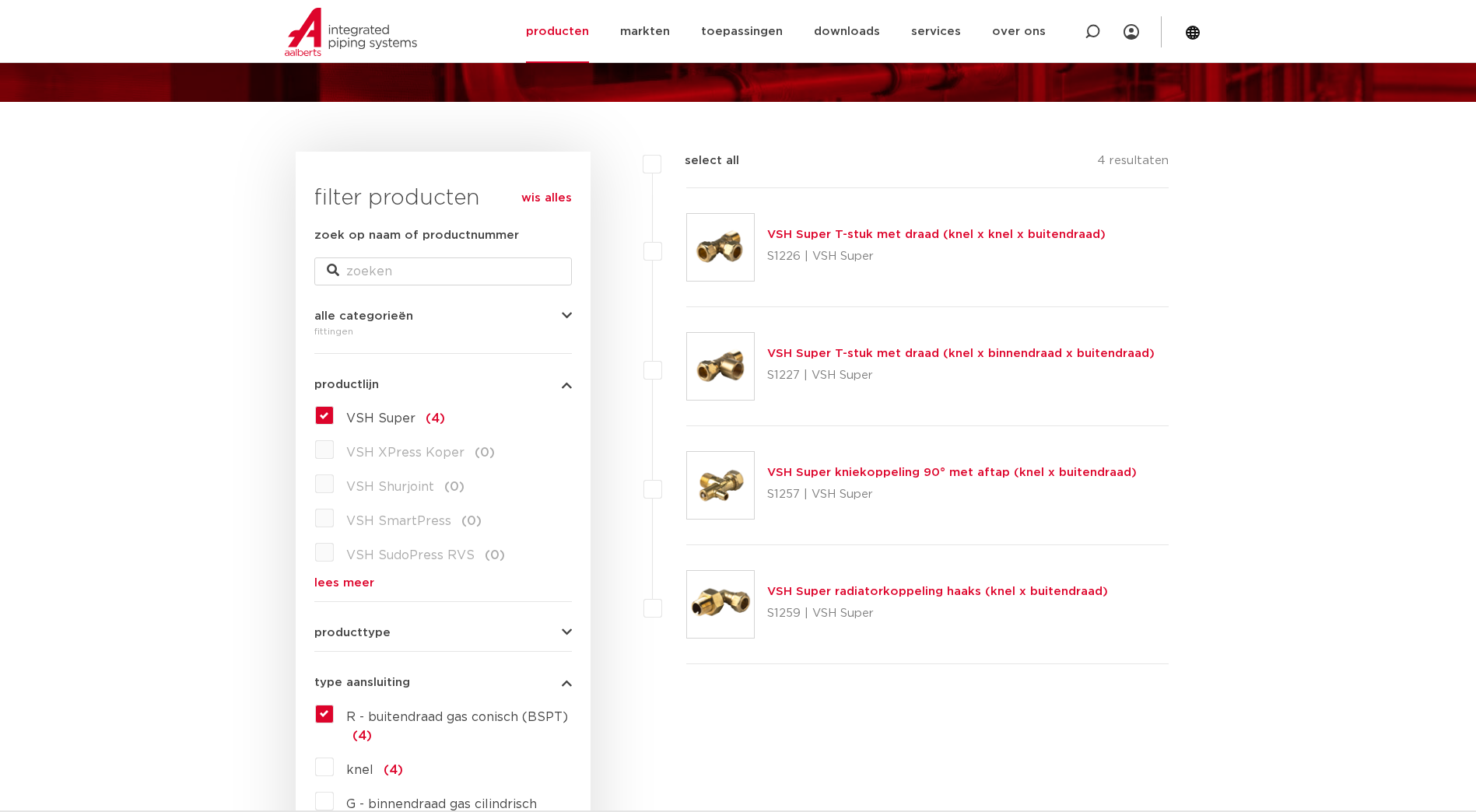
scroll to position [156, 0]
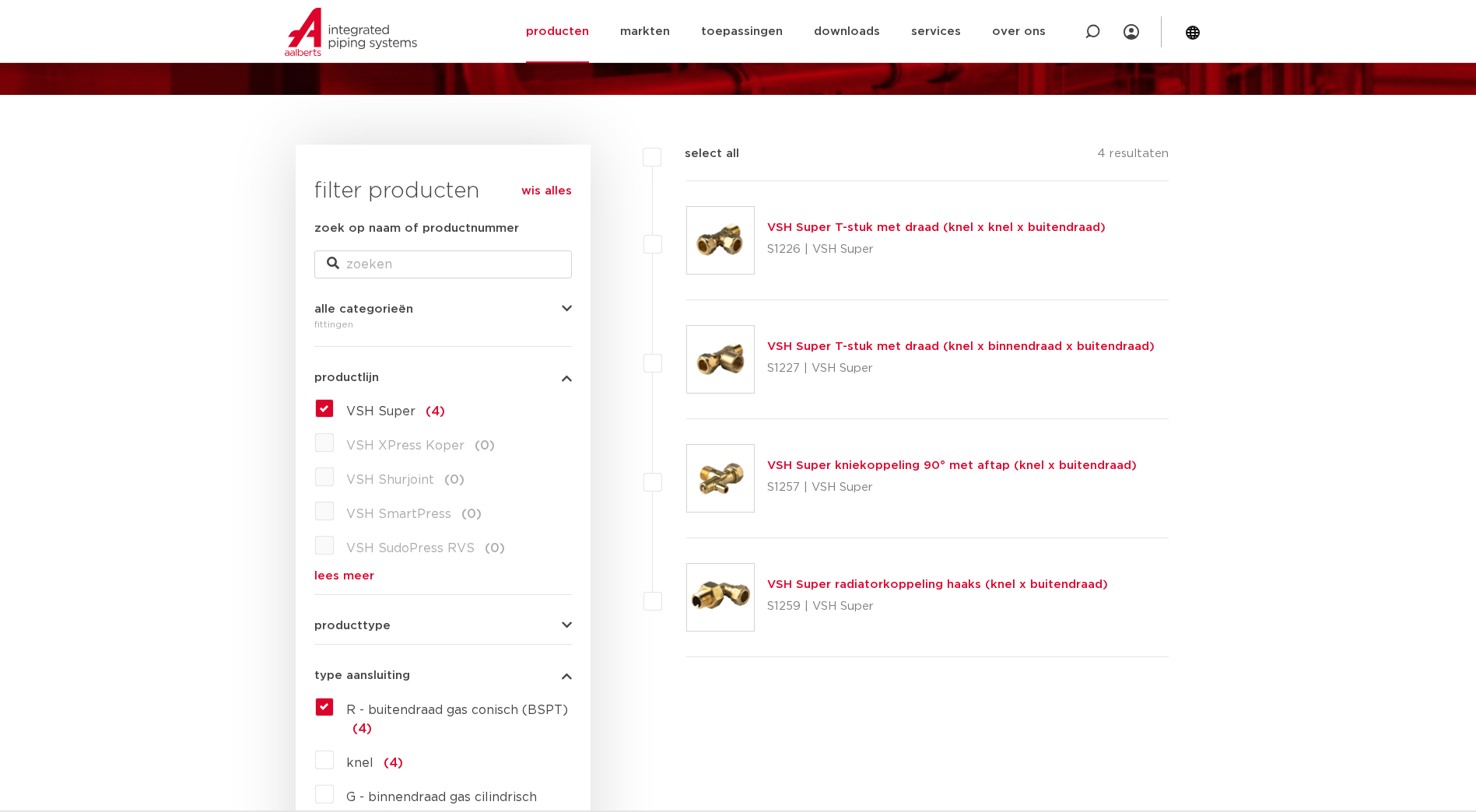
click at [334, 406] on label "VSH Super (4)" at bounding box center [389, 408] width 111 height 25
click at [0, 0] on input "VSH Super (4)" at bounding box center [0, 0] width 0 height 0
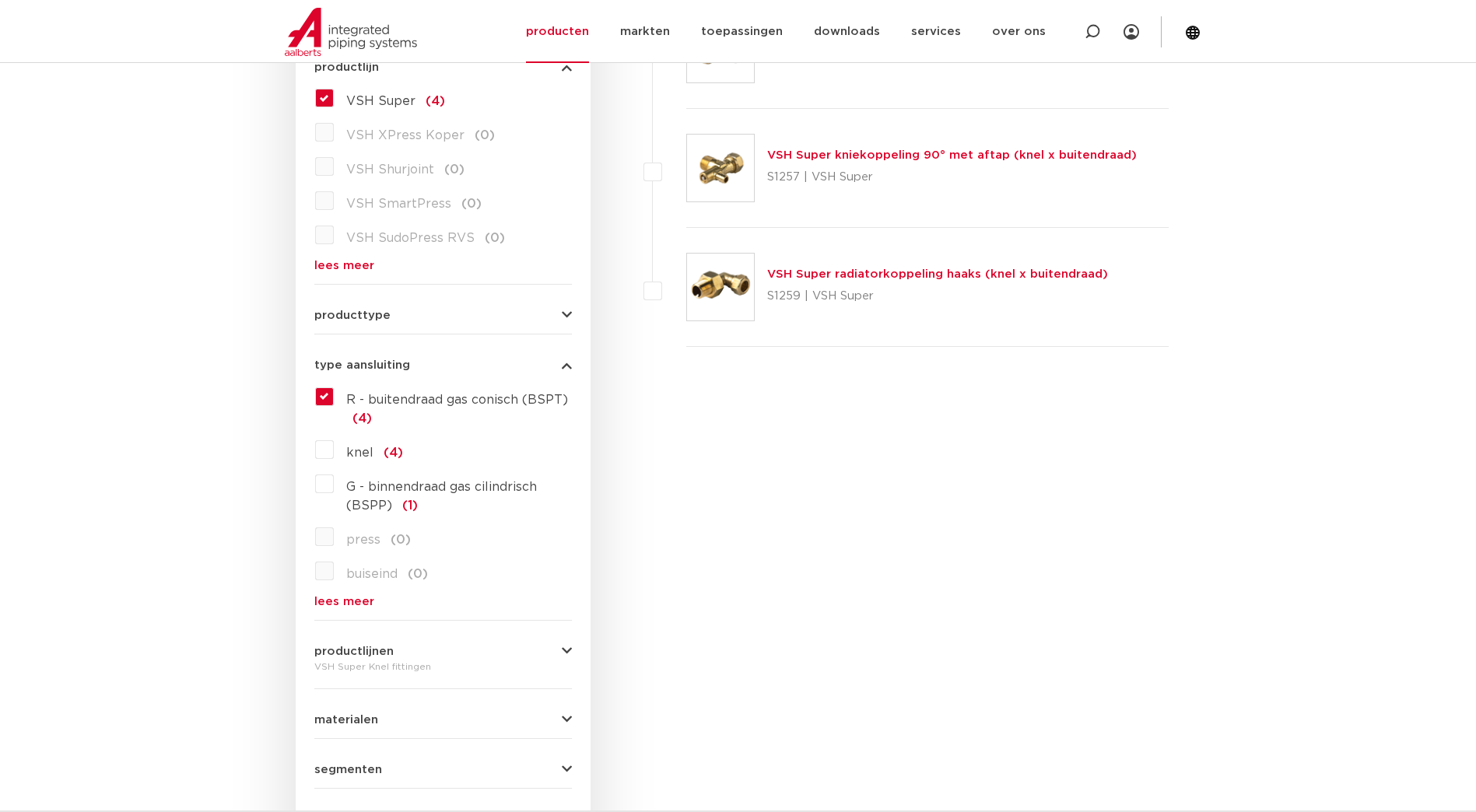
scroll to position [467, 0]
click at [334, 394] on label "R - buitendraad gas conisch (BSPT) (4)" at bounding box center [452, 405] width 238 height 44
click at [0, 0] on input "R - buitendraad gas conisch (BSPT) (4)" at bounding box center [0, 0] width 0 height 0
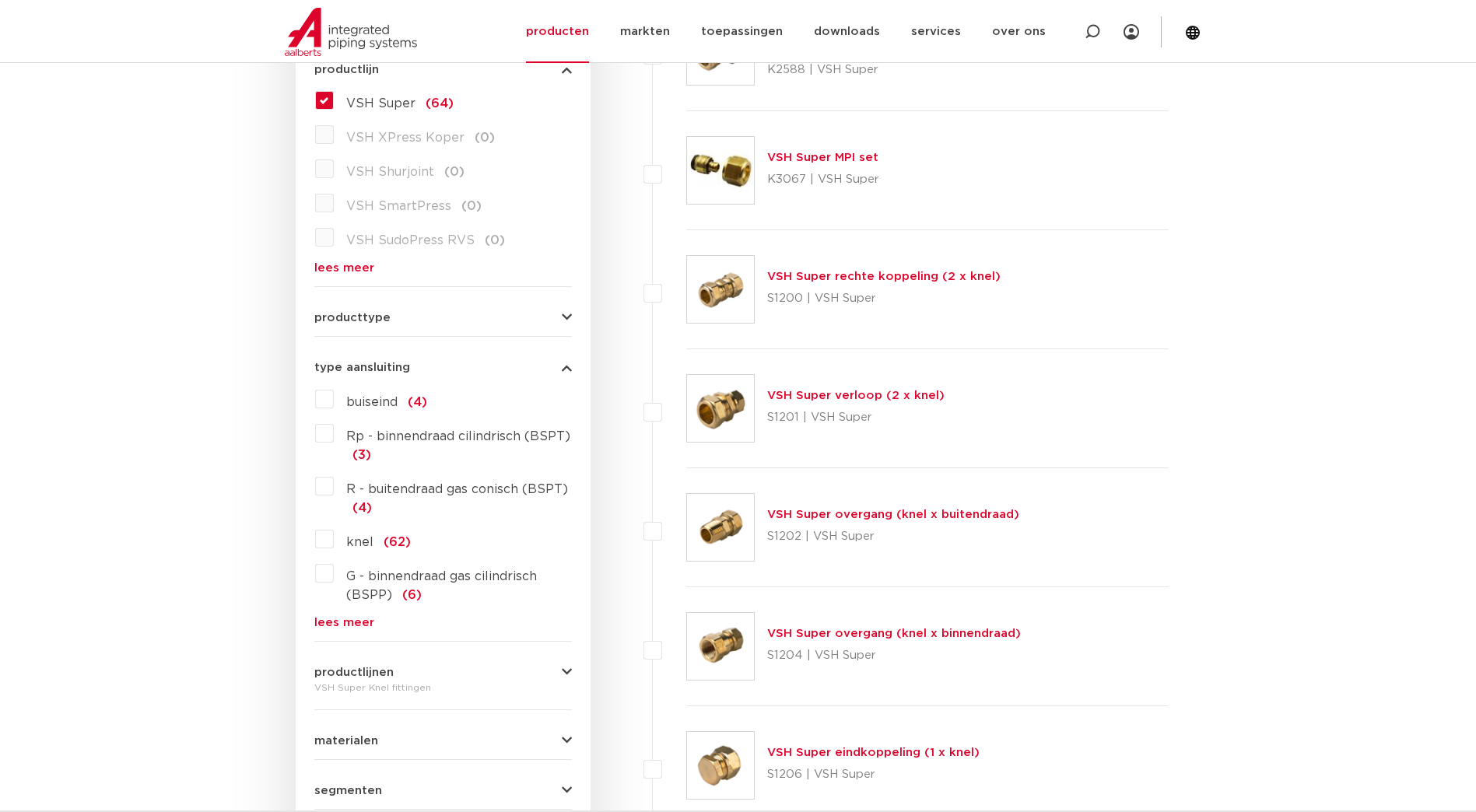
scroll to position [467, 0]
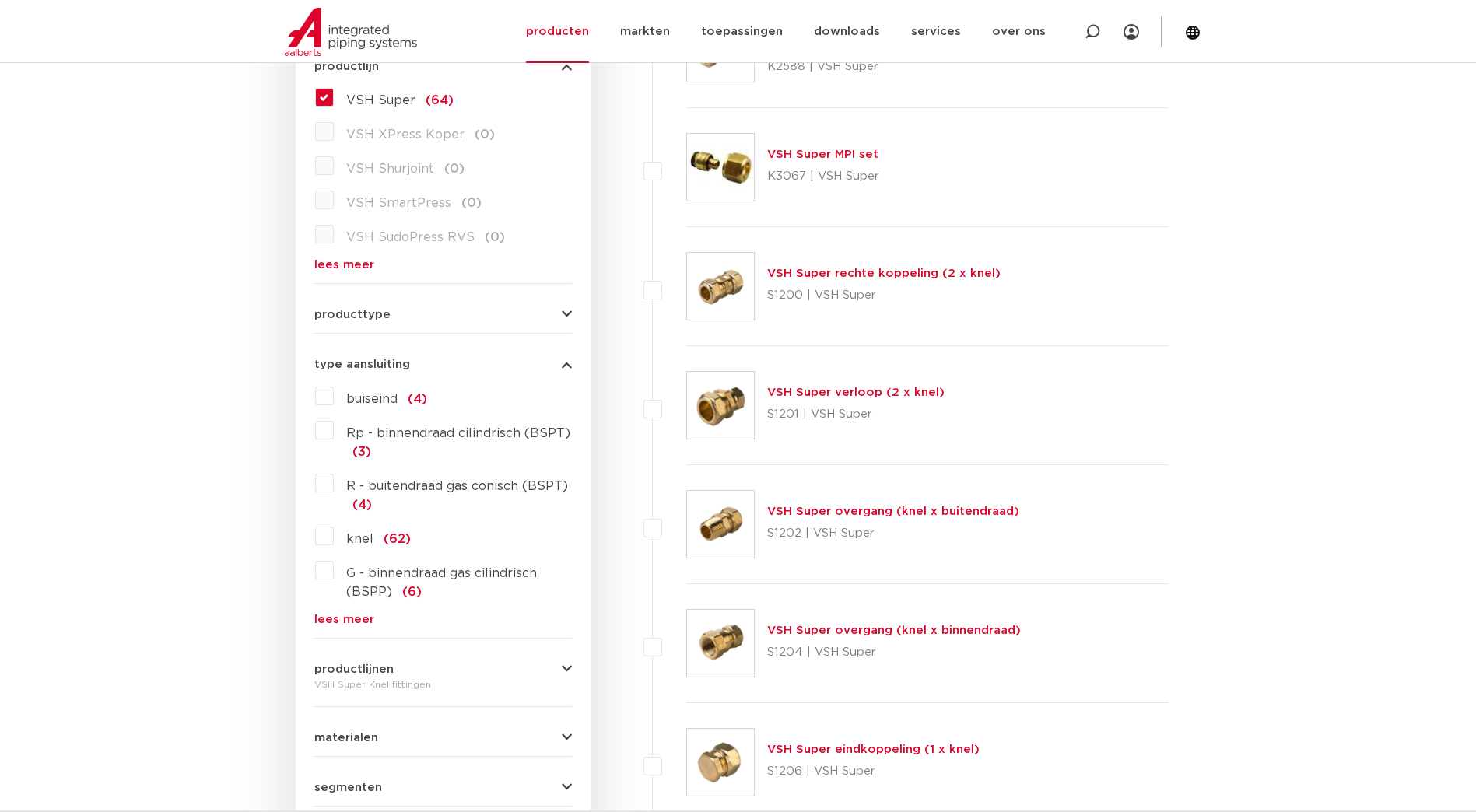
click at [334, 433] on label "Rp - binnendraad cilindrisch (BSPT) (3)" at bounding box center [452, 439] width 238 height 44
click at [0, 0] on input "Rp - binnendraad cilindrisch (BSPT) (3)" at bounding box center [0, 0] width 0 height 0
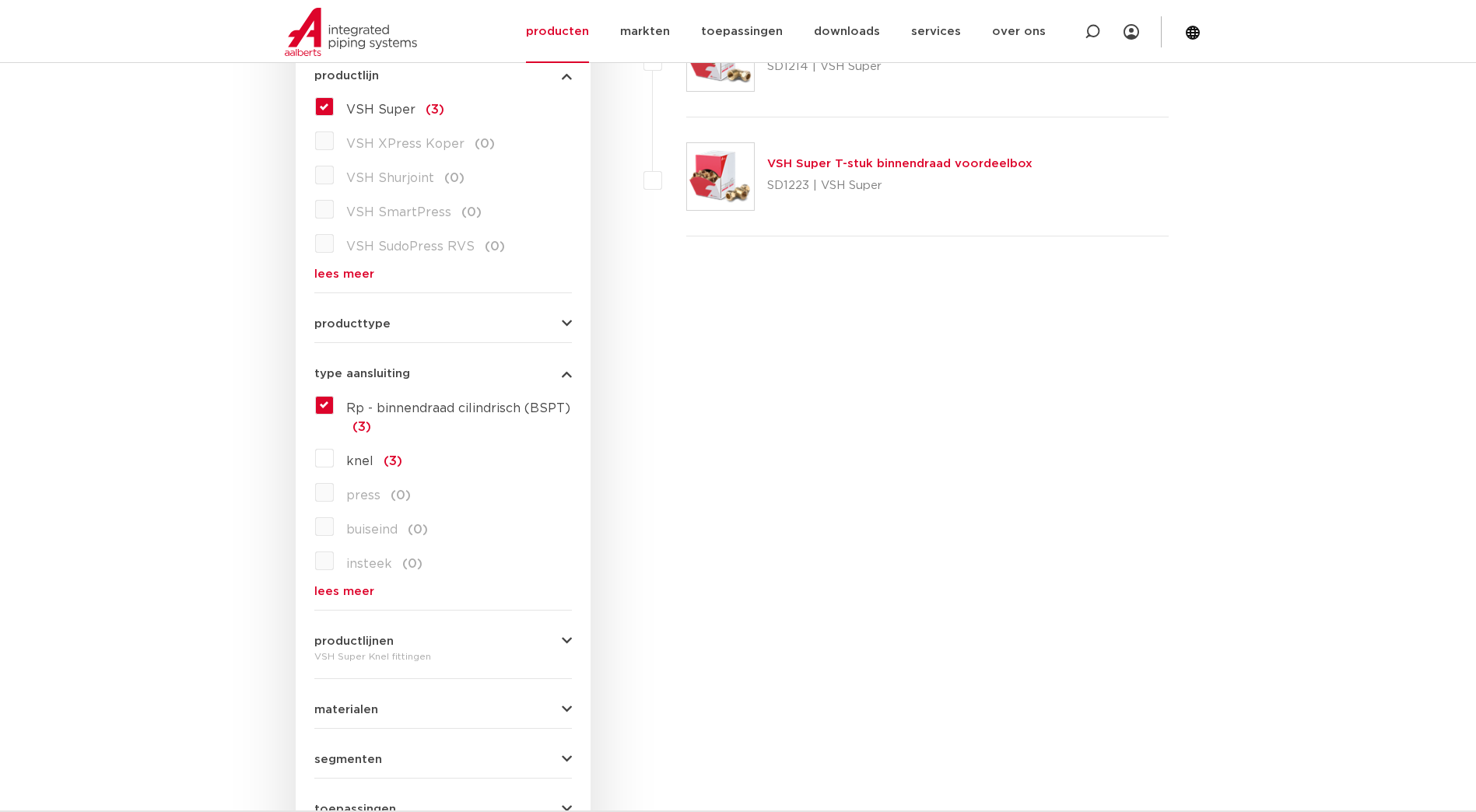
scroll to position [467, 0]
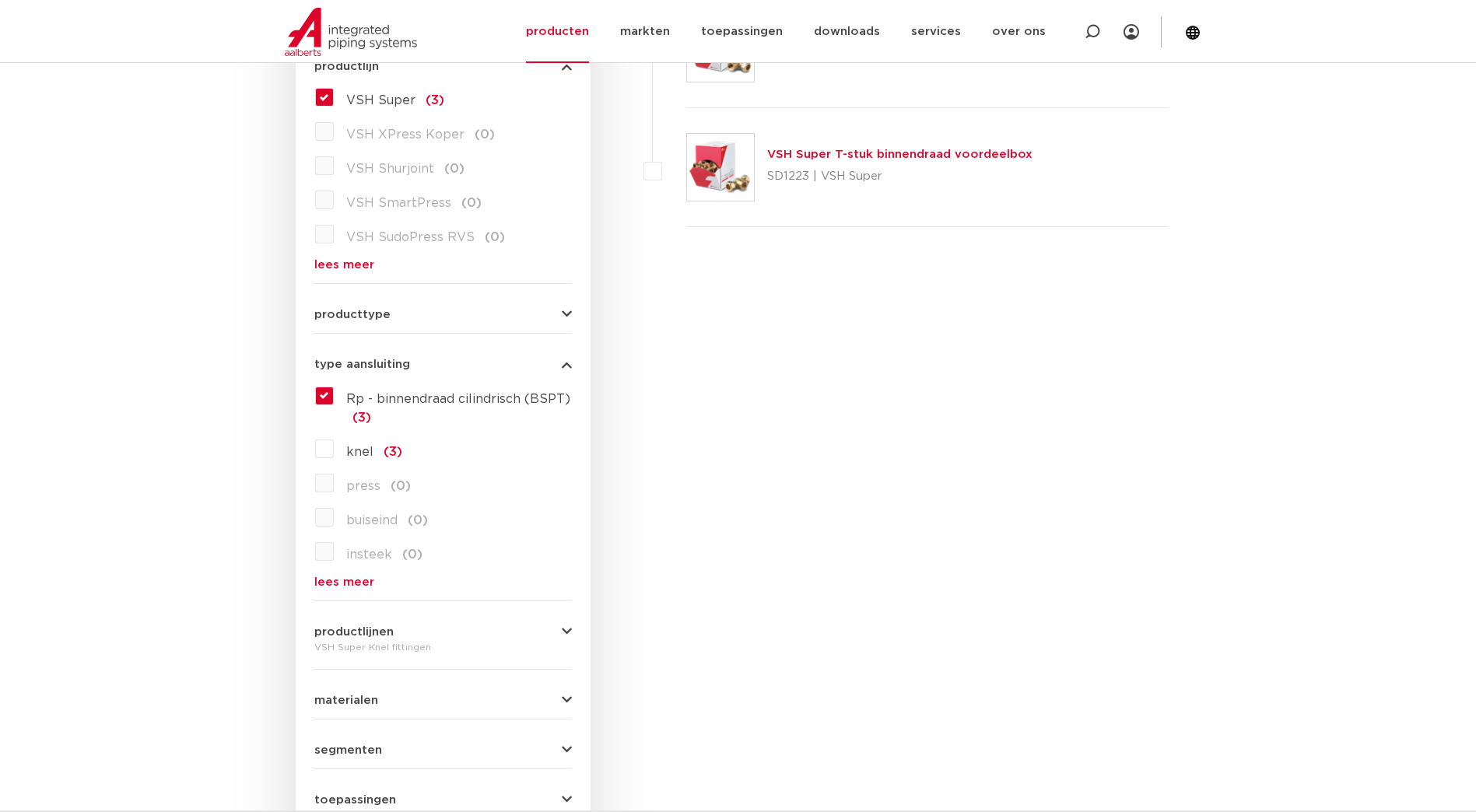
click at [334, 396] on label "Rp - binnendraad cilindrisch (BSPT) (3)" at bounding box center [452, 405] width 238 height 44
click at [0, 0] on input "Rp - binnendraad cilindrisch (BSPT) (3)" at bounding box center [0, 0] width 0 height 0
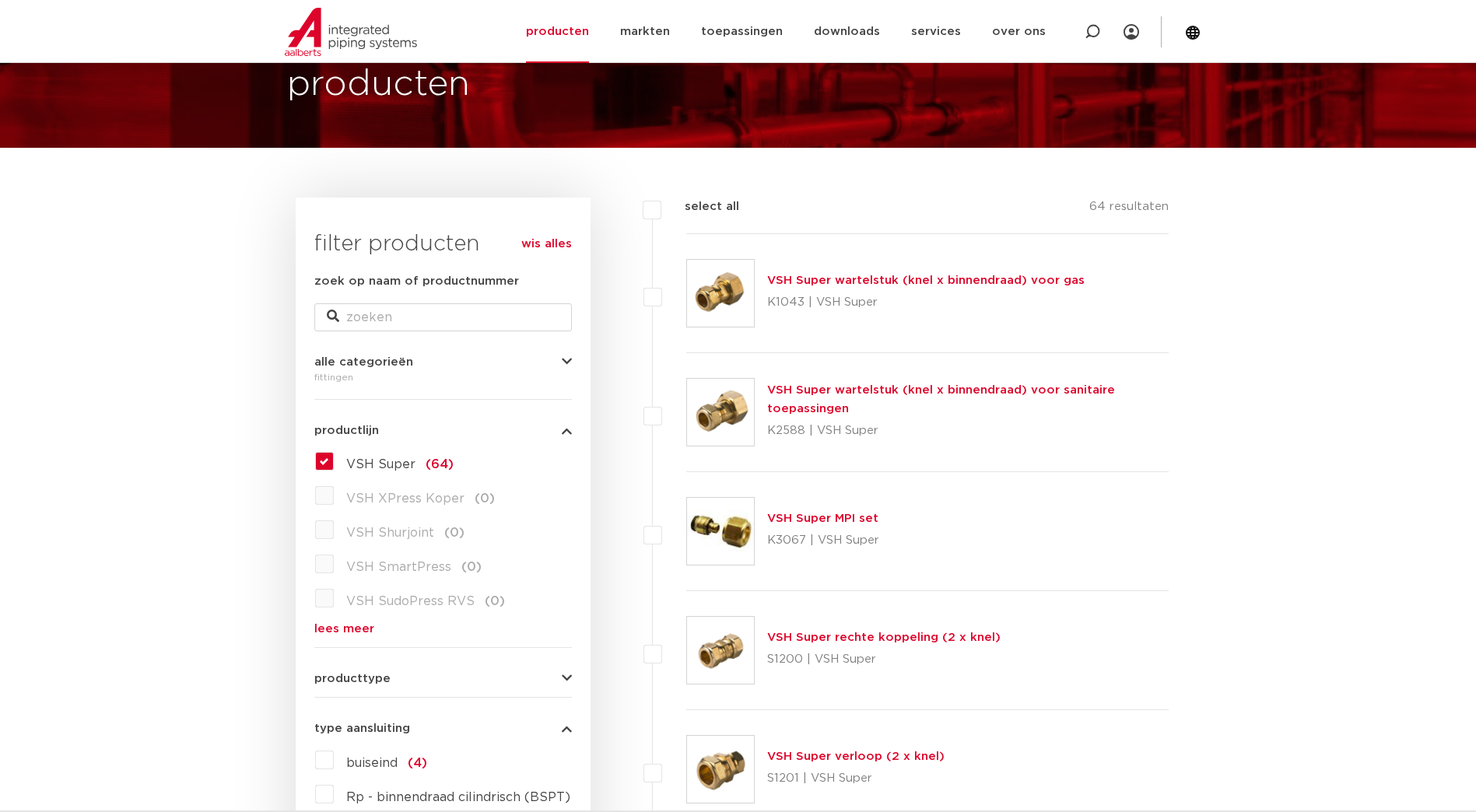
scroll to position [77, 0]
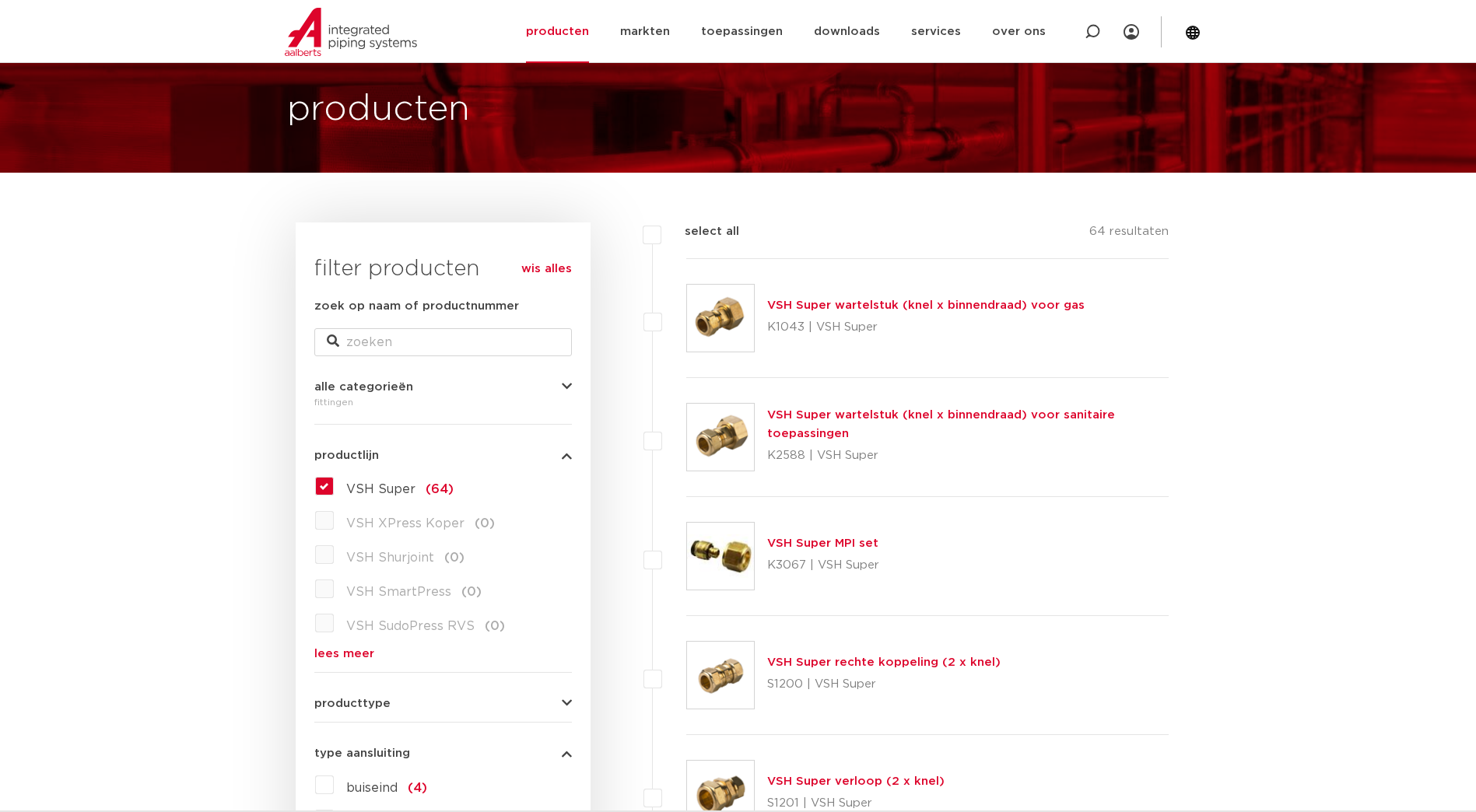
click at [845, 303] on link "VSH Super wartelstuk (knel x binnendraad) voor gas" at bounding box center [926, 305] width 318 height 12
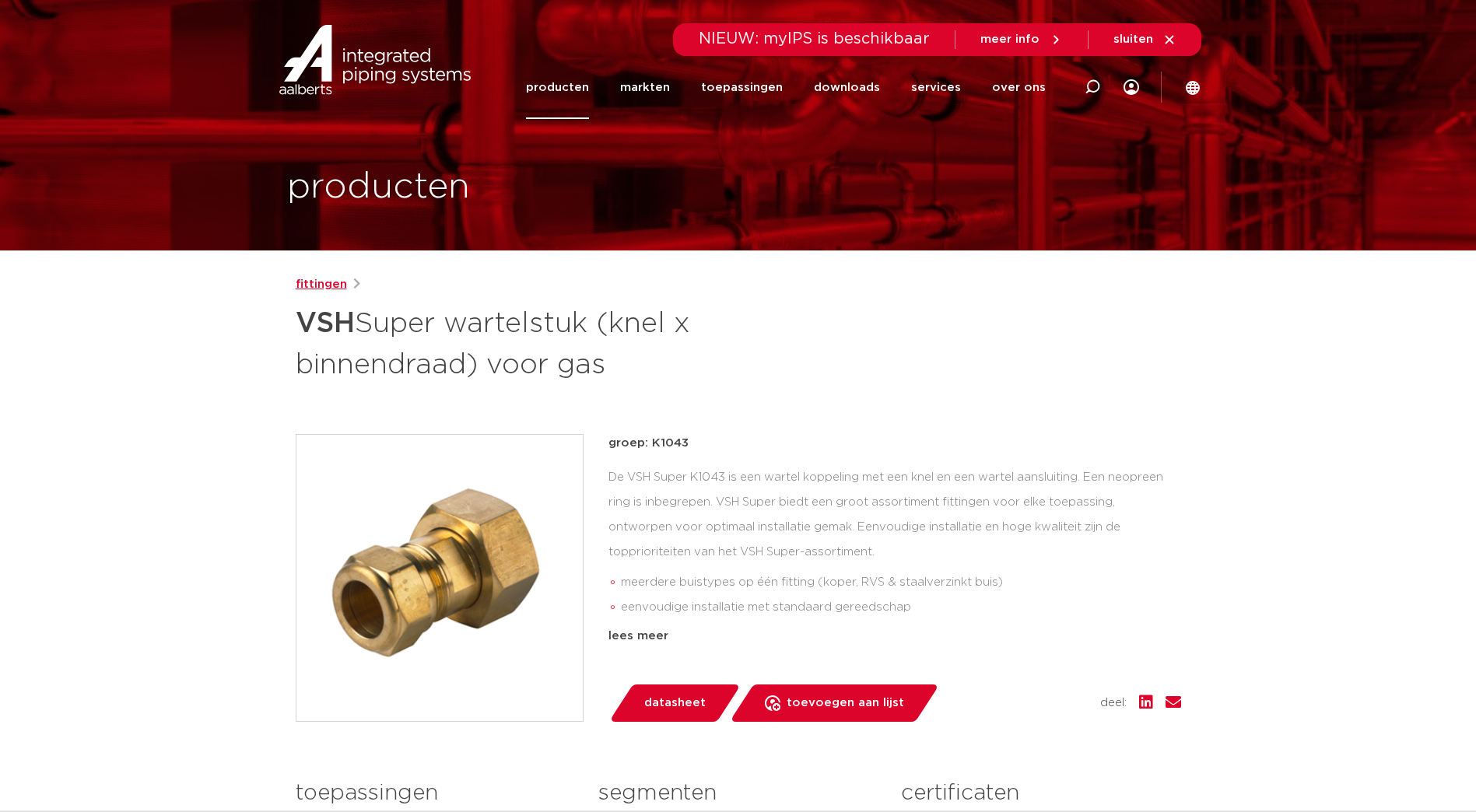
click at [332, 285] on link "fittingen" at bounding box center [321, 284] width 51 height 19
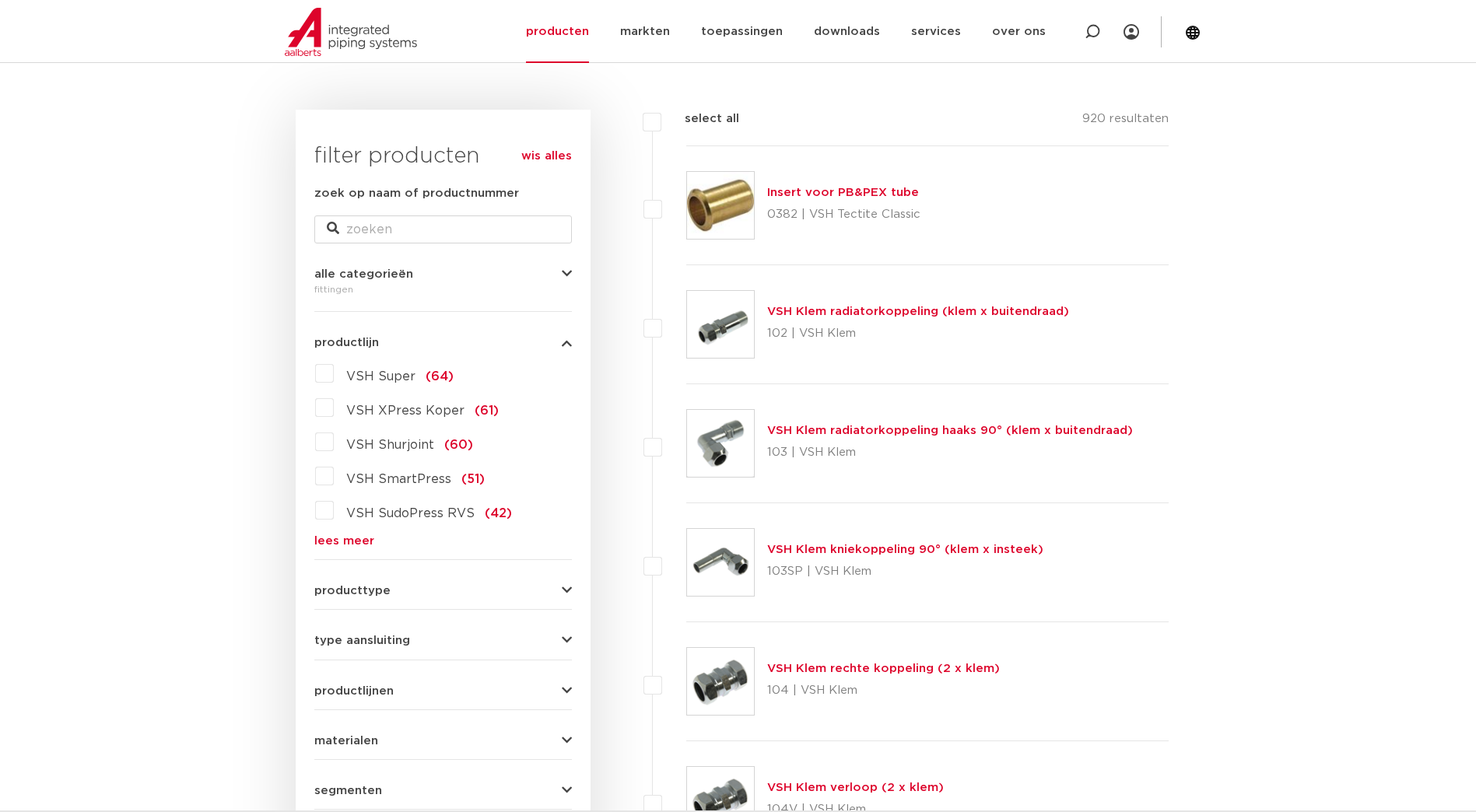
scroll to position [156, 0]
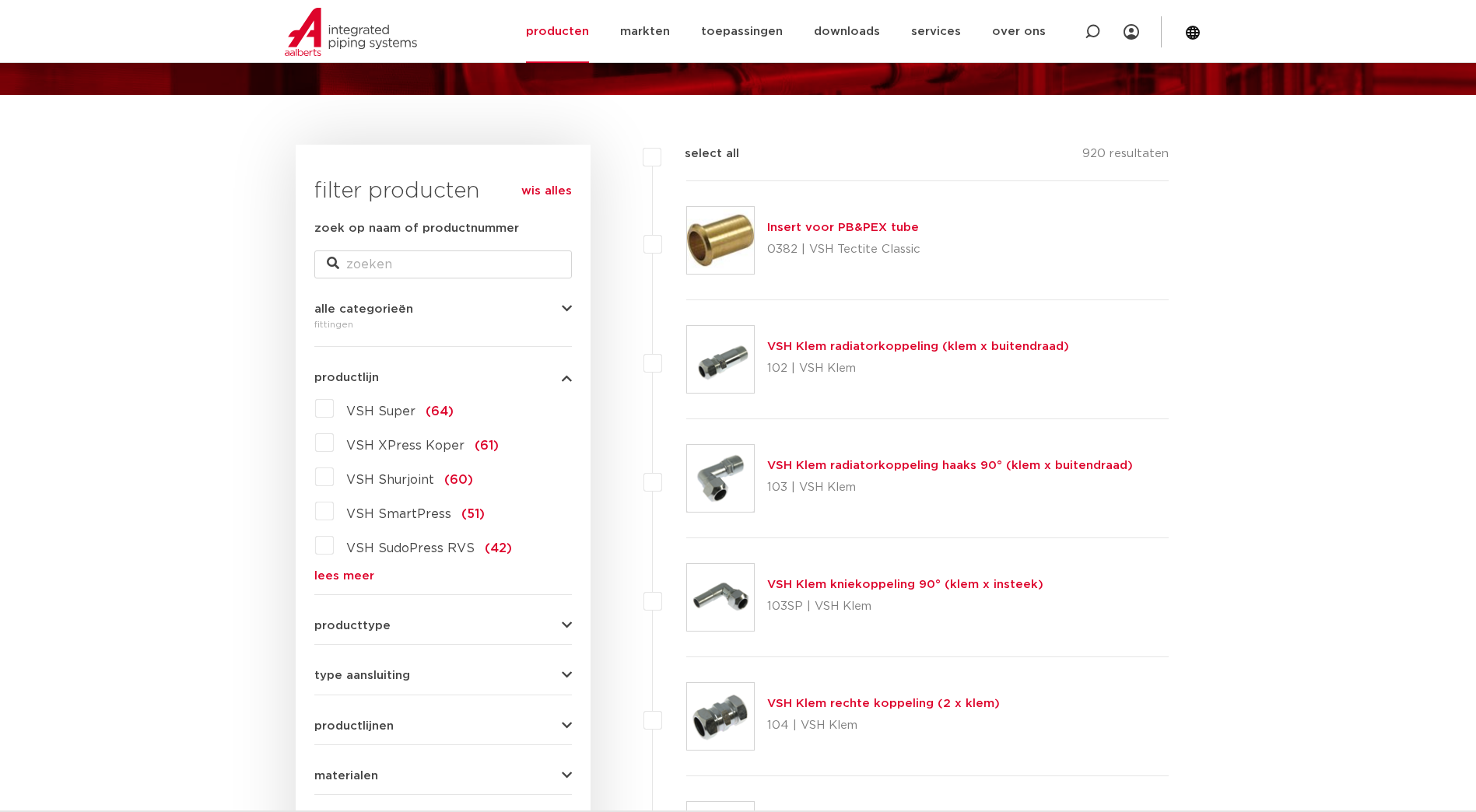
click at [334, 407] on label "VSH Super (64)" at bounding box center [393, 408] width 120 height 25
click at [0, 0] on input "VSH Super (64)" at bounding box center [0, 0] width 0 height 0
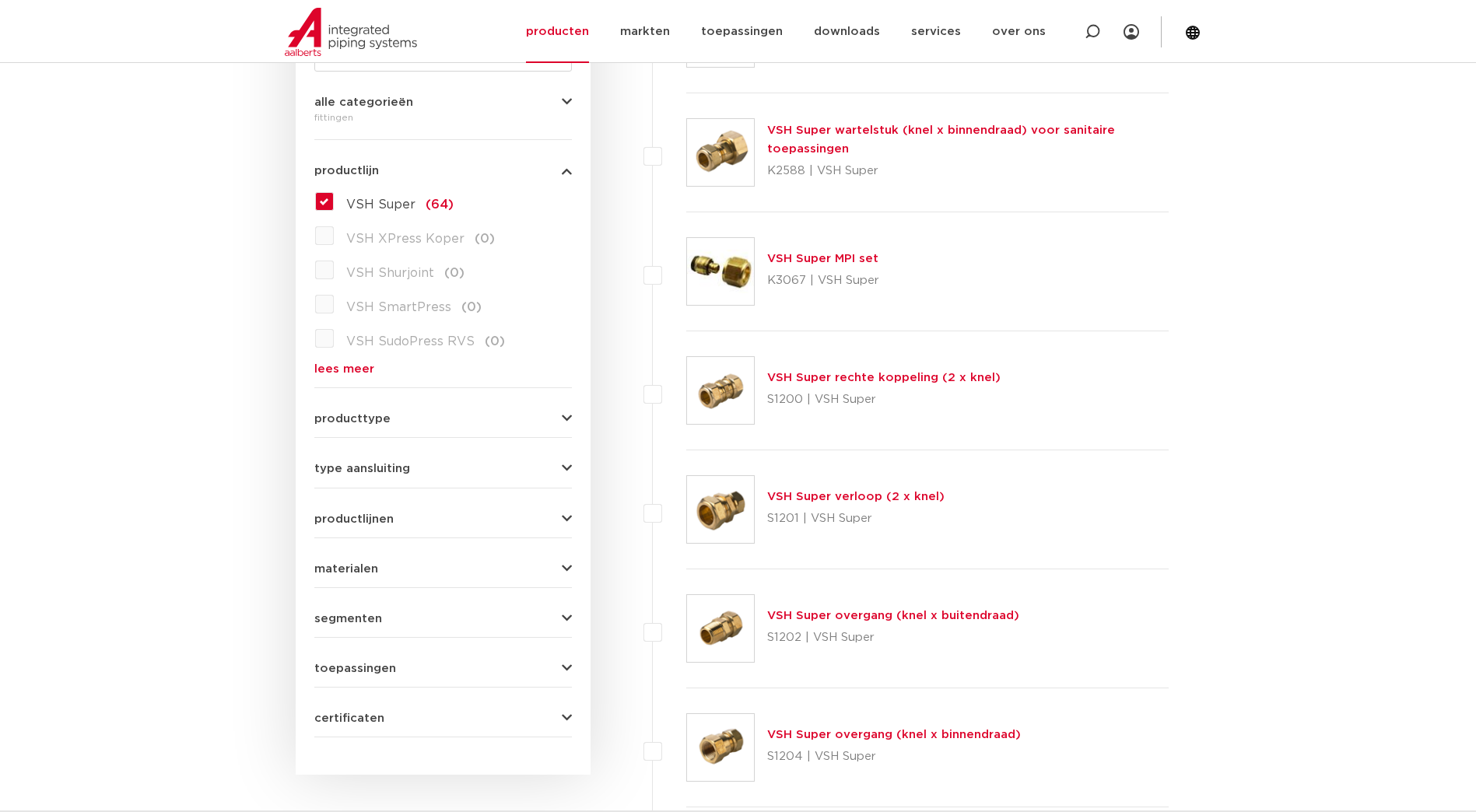
scroll to position [389, 0]
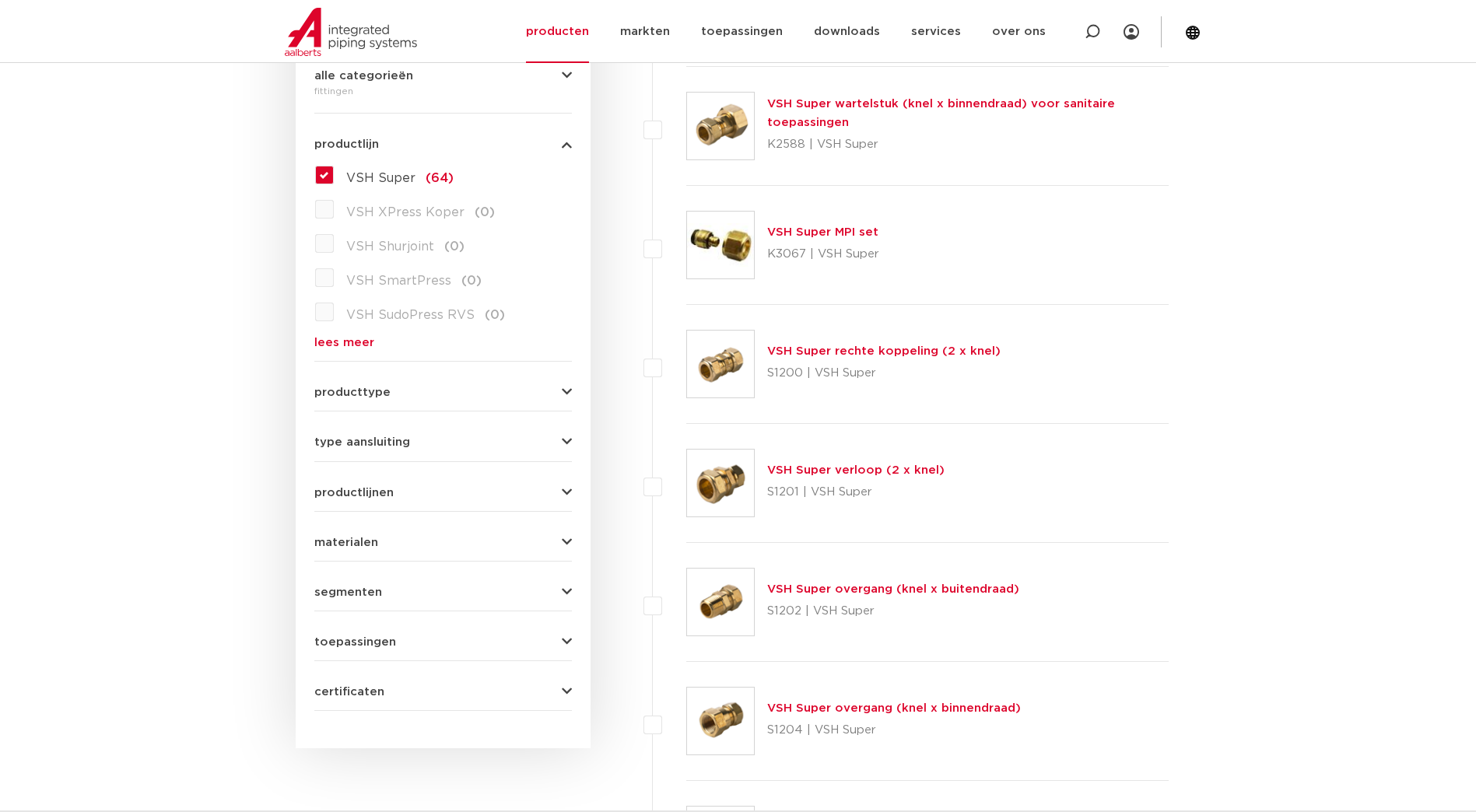
click at [810, 709] on link "VSH Super overgang (knel x binnendraad)" at bounding box center [894, 709] width 254 height 12
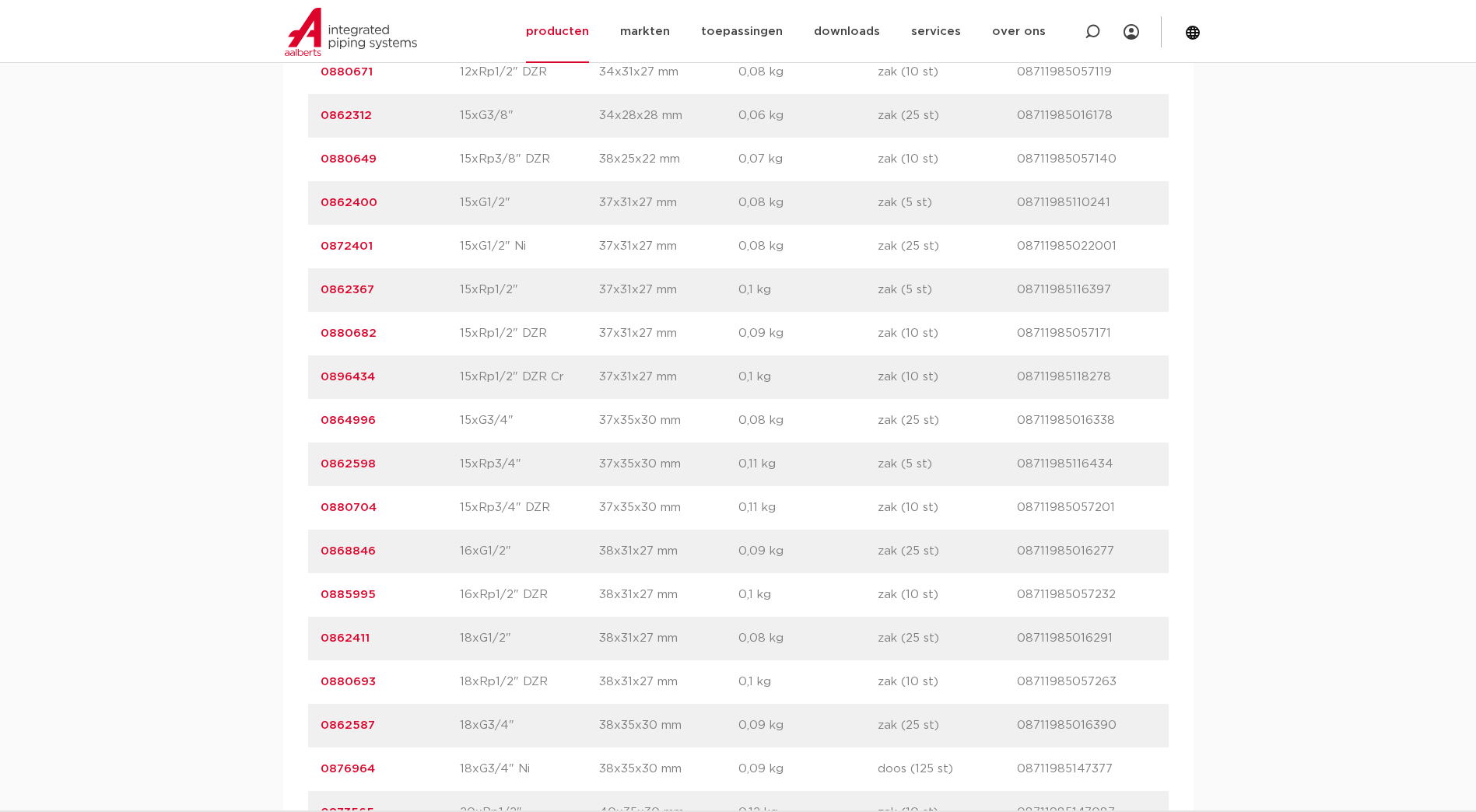
scroll to position [1634, 0]
click at [351, 331] on link "0880682" at bounding box center [349, 331] width 56 height 12
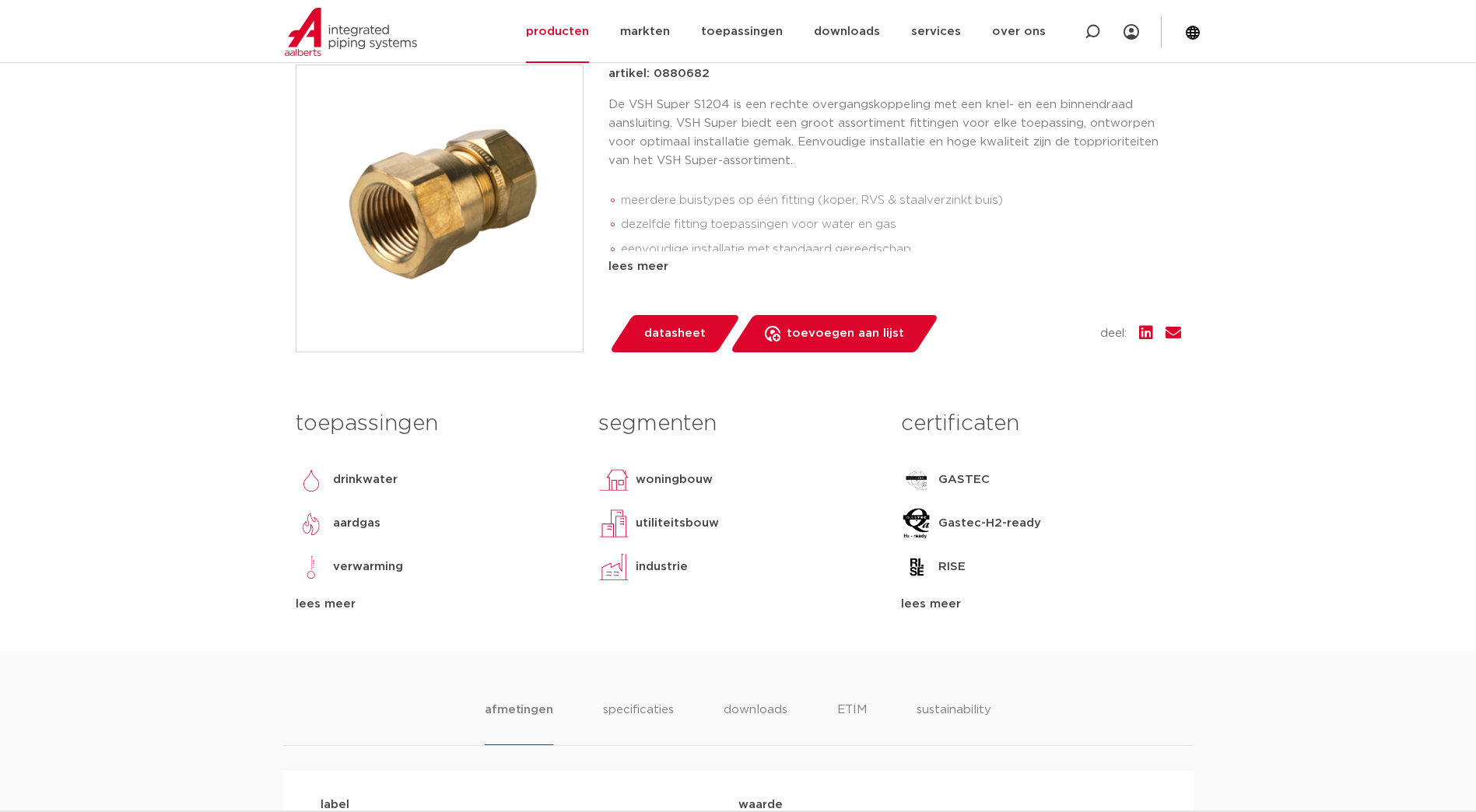
scroll to position [233, 0]
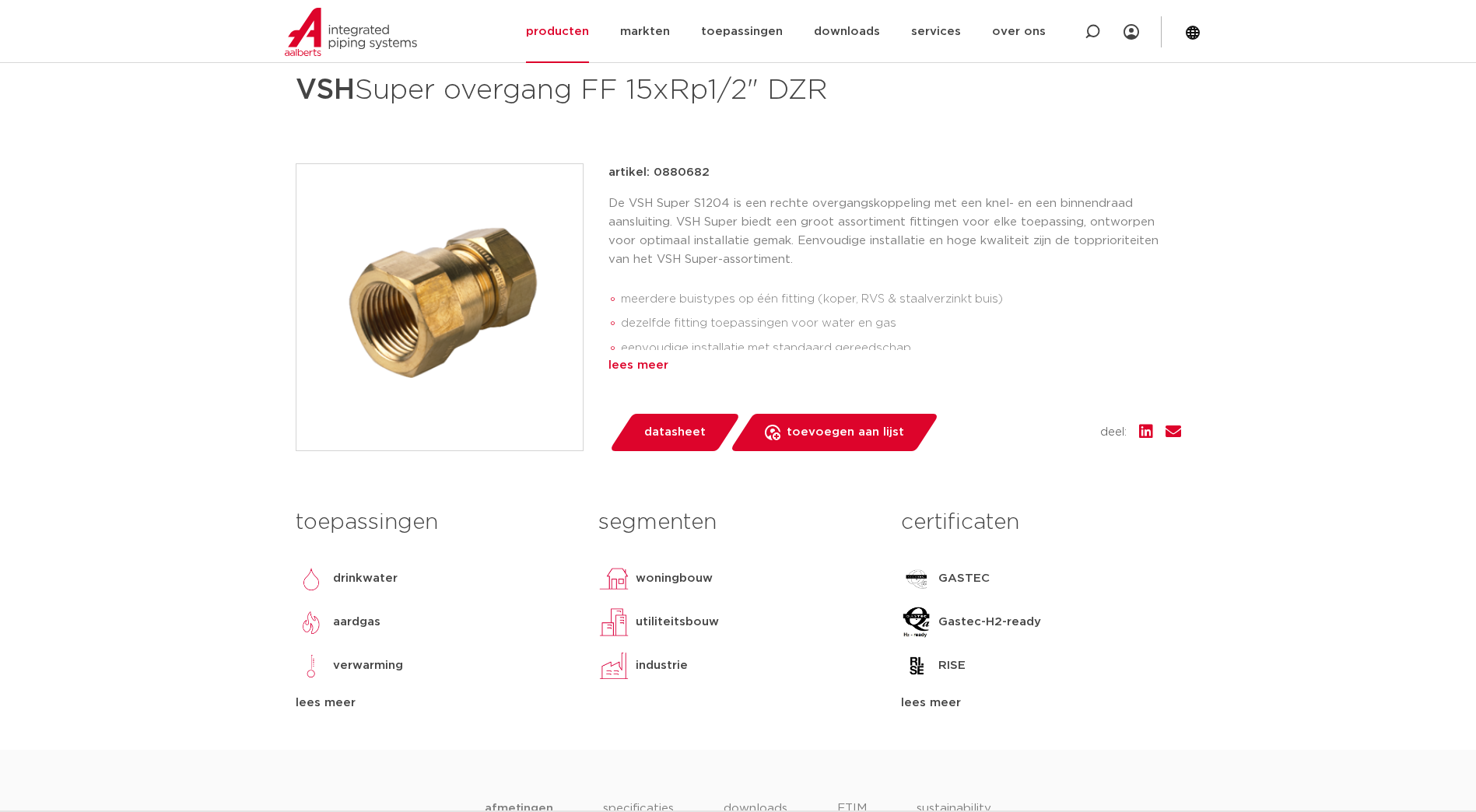
click at [633, 368] on div "lees meer" at bounding box center [895, 365] width 572 height 19
